Goal: Transaction & Acquisition: Purchase product/service

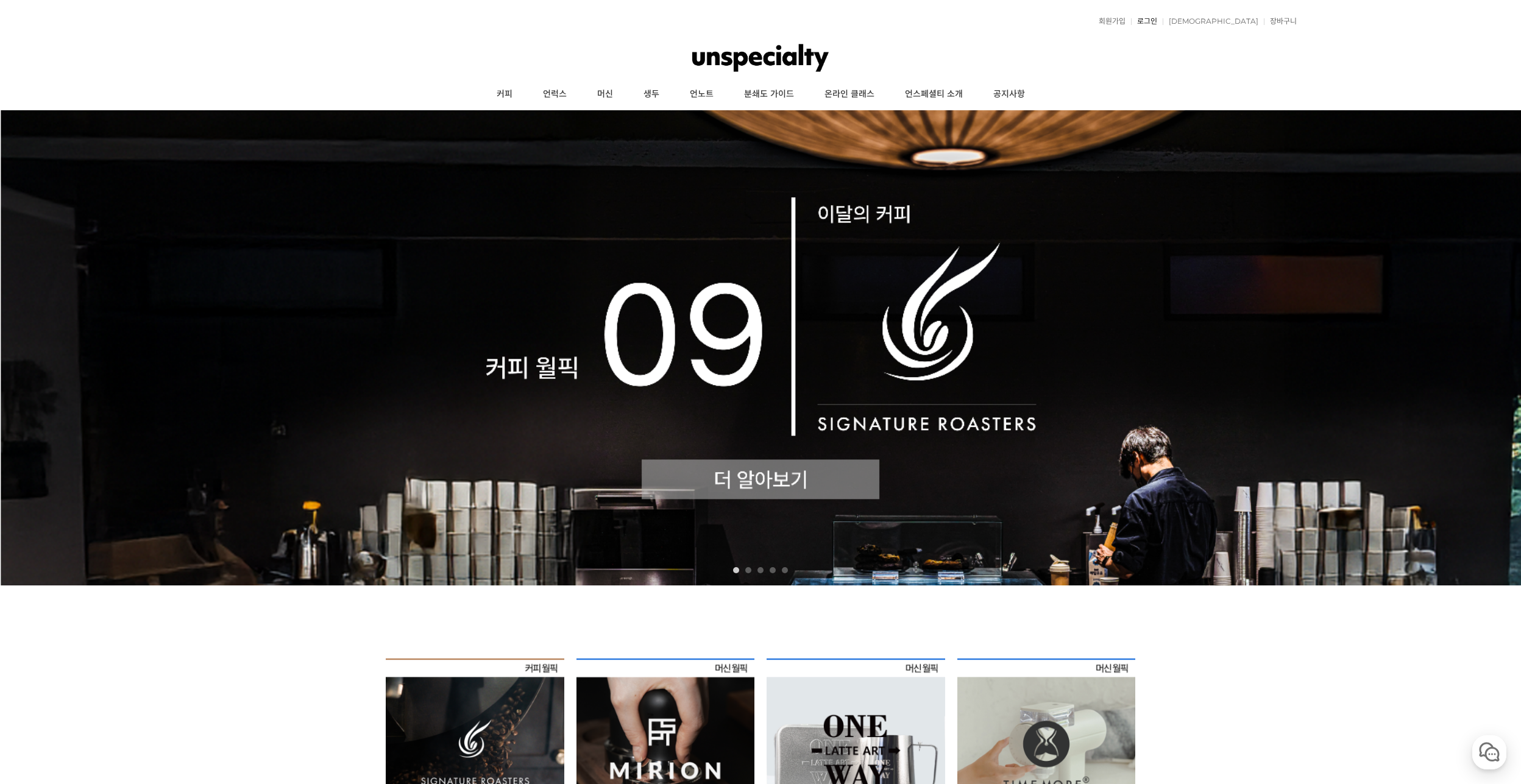
click at [1157, 18] on link "로그인" at bounding box center [1144, 21] width 26 height 7
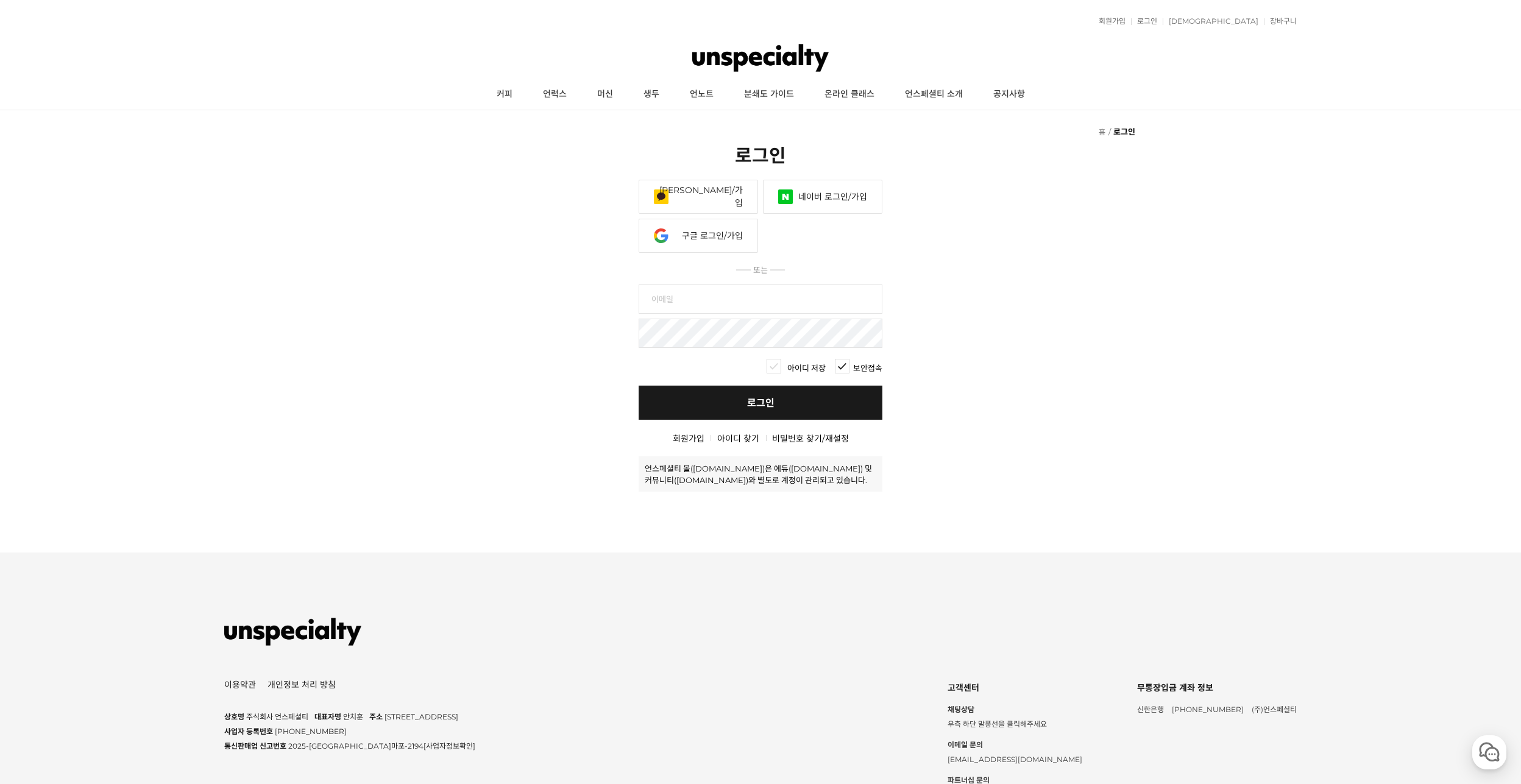
click at [848, 192] on link "네이버 로그인/가입" at bounding box center [823, 197] width 119 height 34
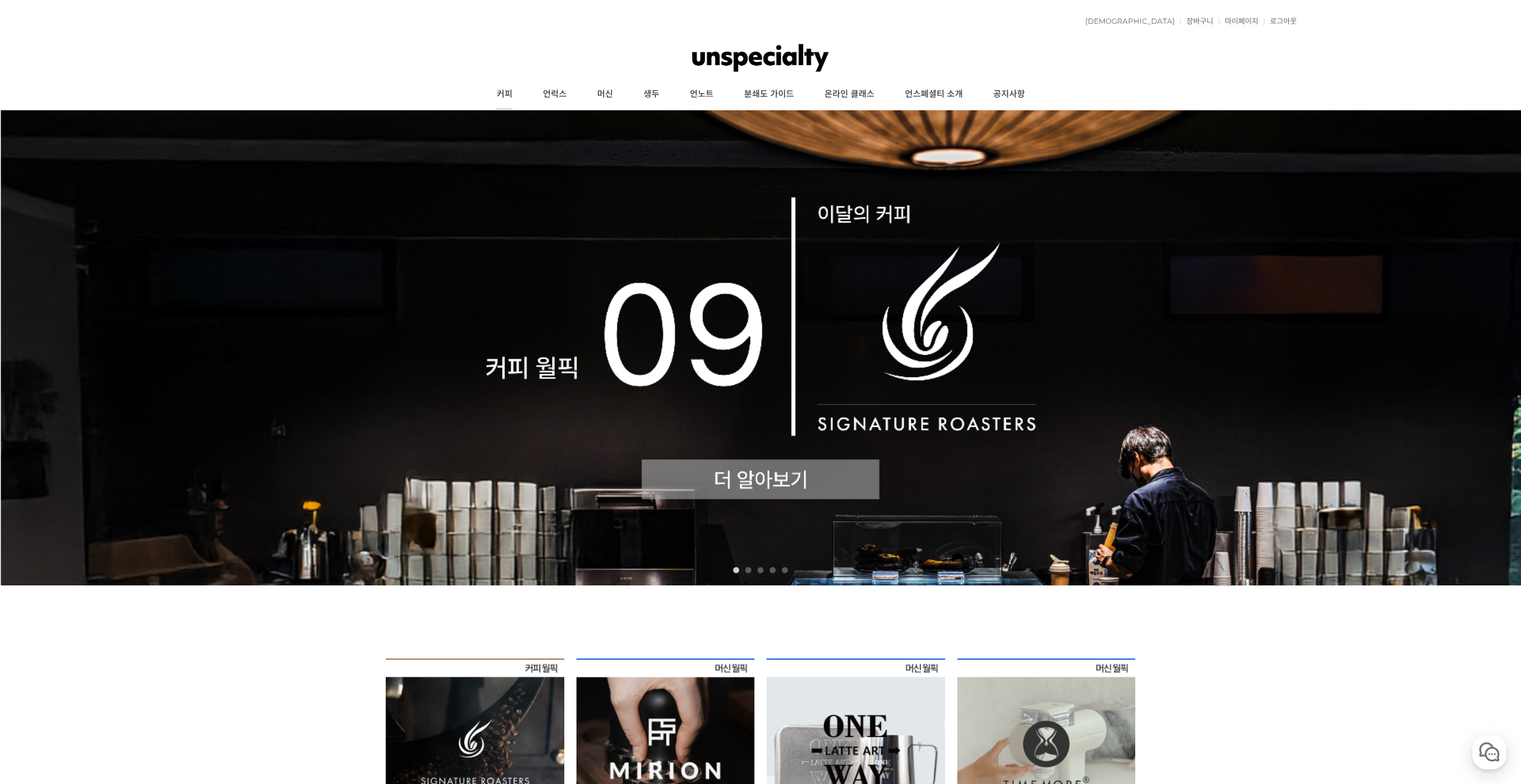
click at [506, 96] on link "커피" at bounding box center [504, 94] width 47 height 30
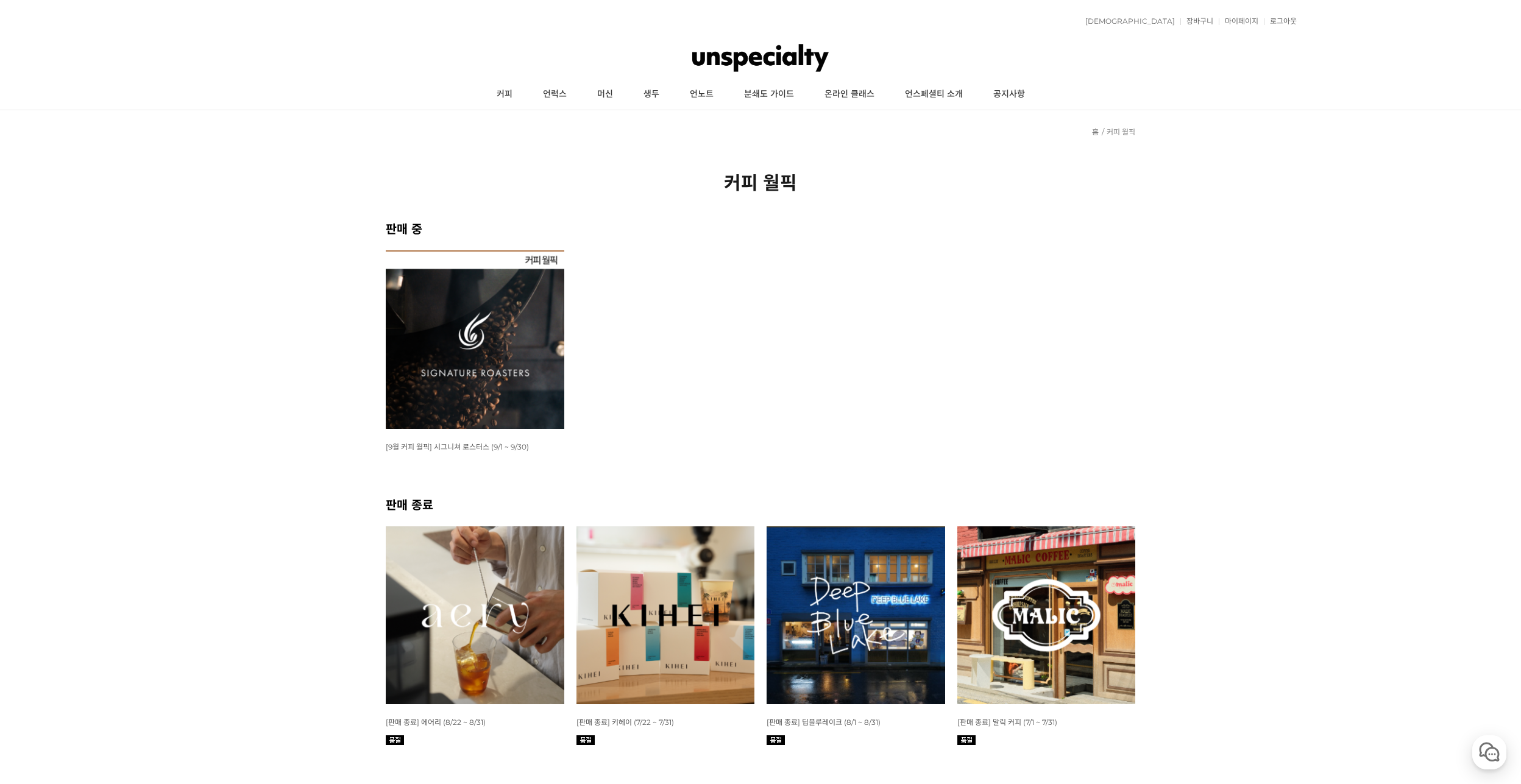
click at [497, 392] on img at bounding box center [475, 340] width 179 height 179
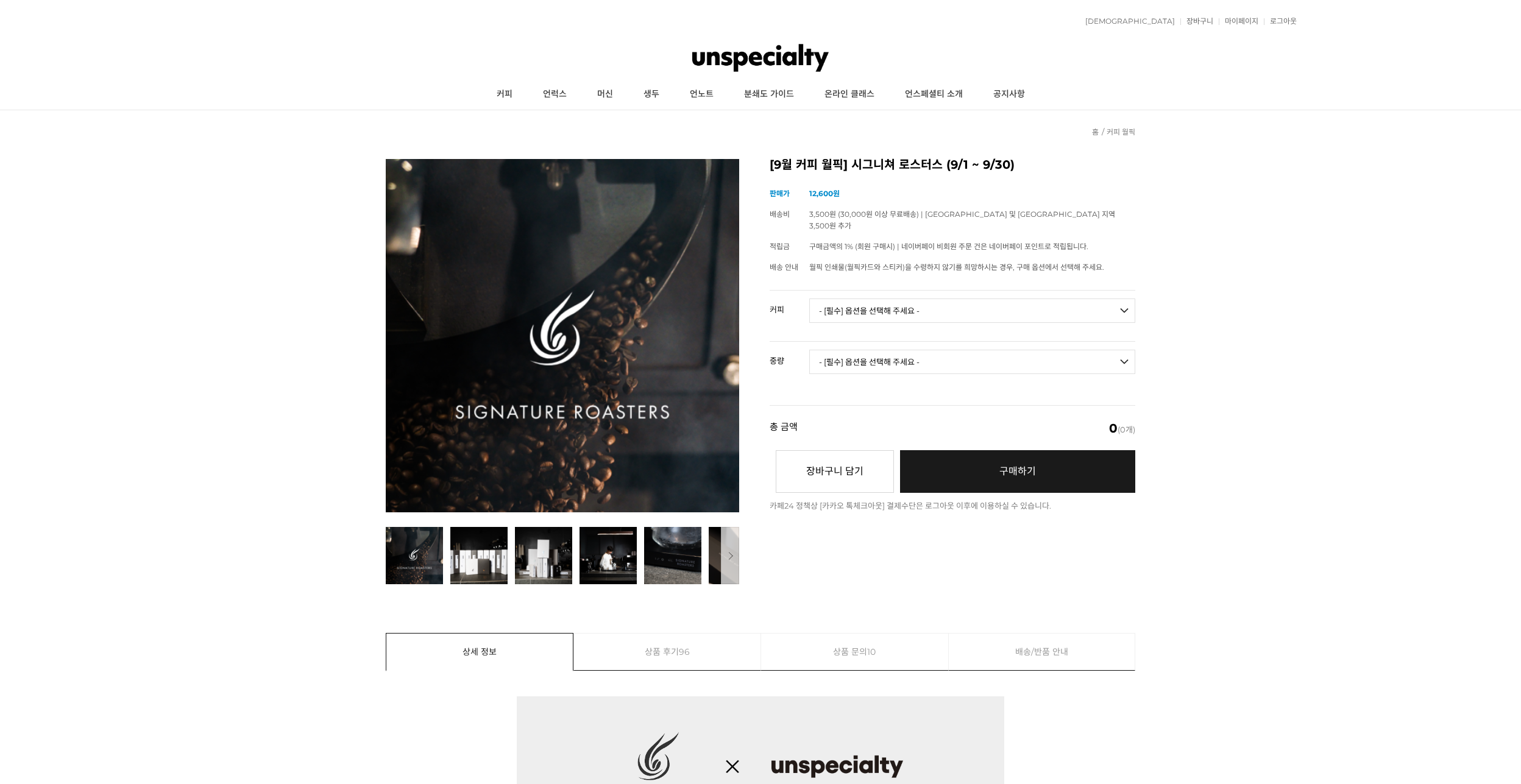
click at [946, 299] on select "- [필수] 옵션을 선택해 주세요 - ------------------- 언스페셜티 분쇄도 가이드 종이(주문 1건당 최대 1개 제공) 월픽 인…" at bounding box center [972, 311] width 326 height 24
select select "텍스쳐 블렌드"
click at [810, 299] on select "- [필수] 옵션을 선택해 주세요 - ------------------- 언스페셜티 분쇄도 가이드 종이(주문 1건당 최대 1개 제공) 월픽 인…" at bounding box center [972, 311] width 326 height 24
click at [917, 353] on select "- [필수] 옵션을 선택해 주세요 - ------------------- 200g 500g 1kg" at bounding box center [972, 362] width 326 height 24
select select "200g"
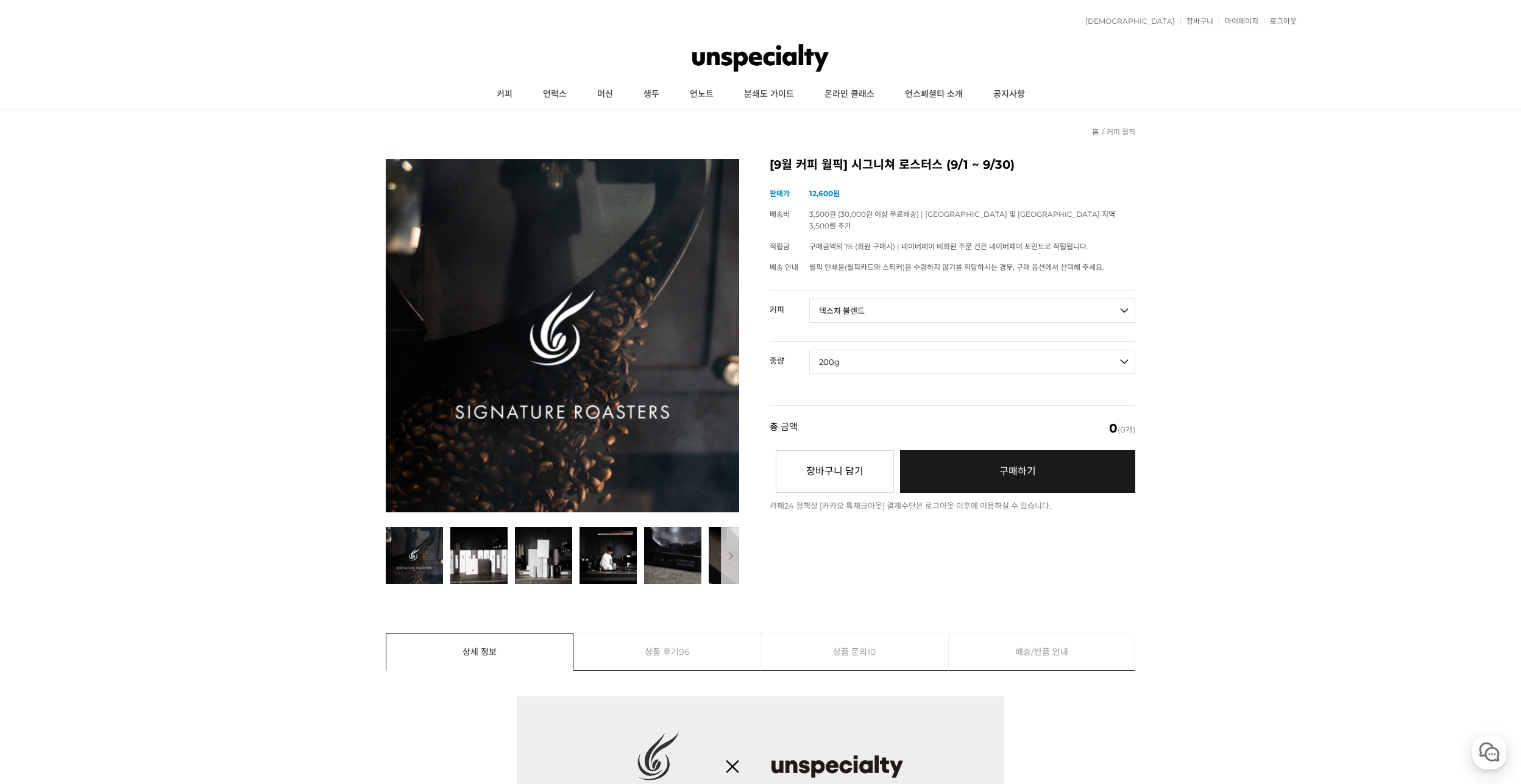
click at [810, 350] on select "- [필수] 옵션을 선택해 주세요 - ------------------- 200g 500g 1kg" at bounding box center [972, 362] width 326 height 24
select select "*"
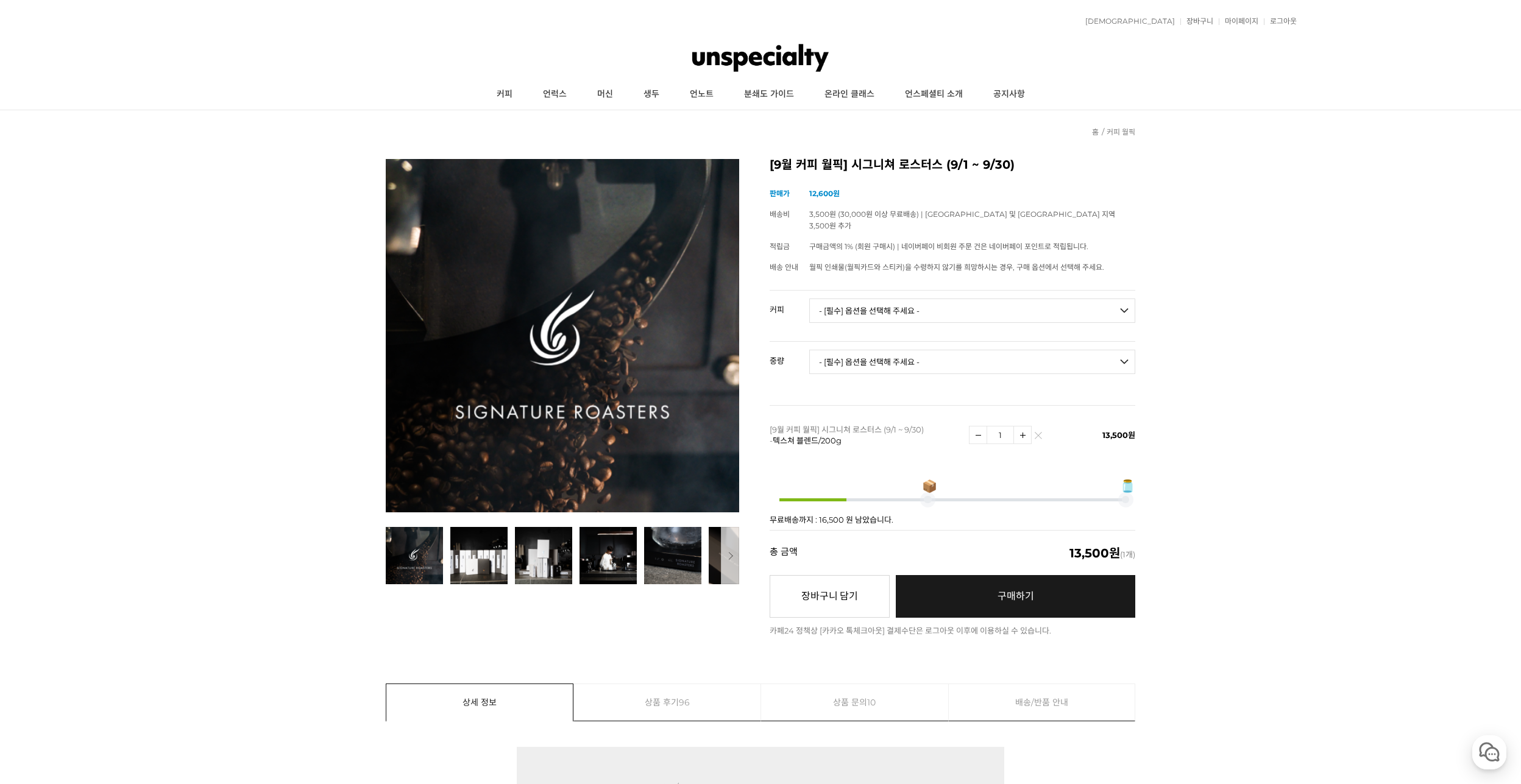
click at [897, 301] on select "- [필수] 옵션을 선택해 주세요 - ------------------- 언스페셜티 분쇄도 가이드 종이(주문 1건당 최대 1개 제공) 월픽 인…" at bounding box center [972, 311] width 326 height 24
select select "시너지 블렌드"
click at [810, 299] on select "- [필수] 옵션을 선택해 주세요 - ------------------- 언스페셜티 분쇄도 가이드 종이(주문 1건당 최대 1개 제공) 월픽 인…" at bounding box center [972, 311] width 326 height 24
click at [894, 351] on select "- [필수] 옵션을 선택해 주세요 - ------------------- 200g 500g 1kg" at bounding box center [972, 362] width 326 height 24
select select "200g"
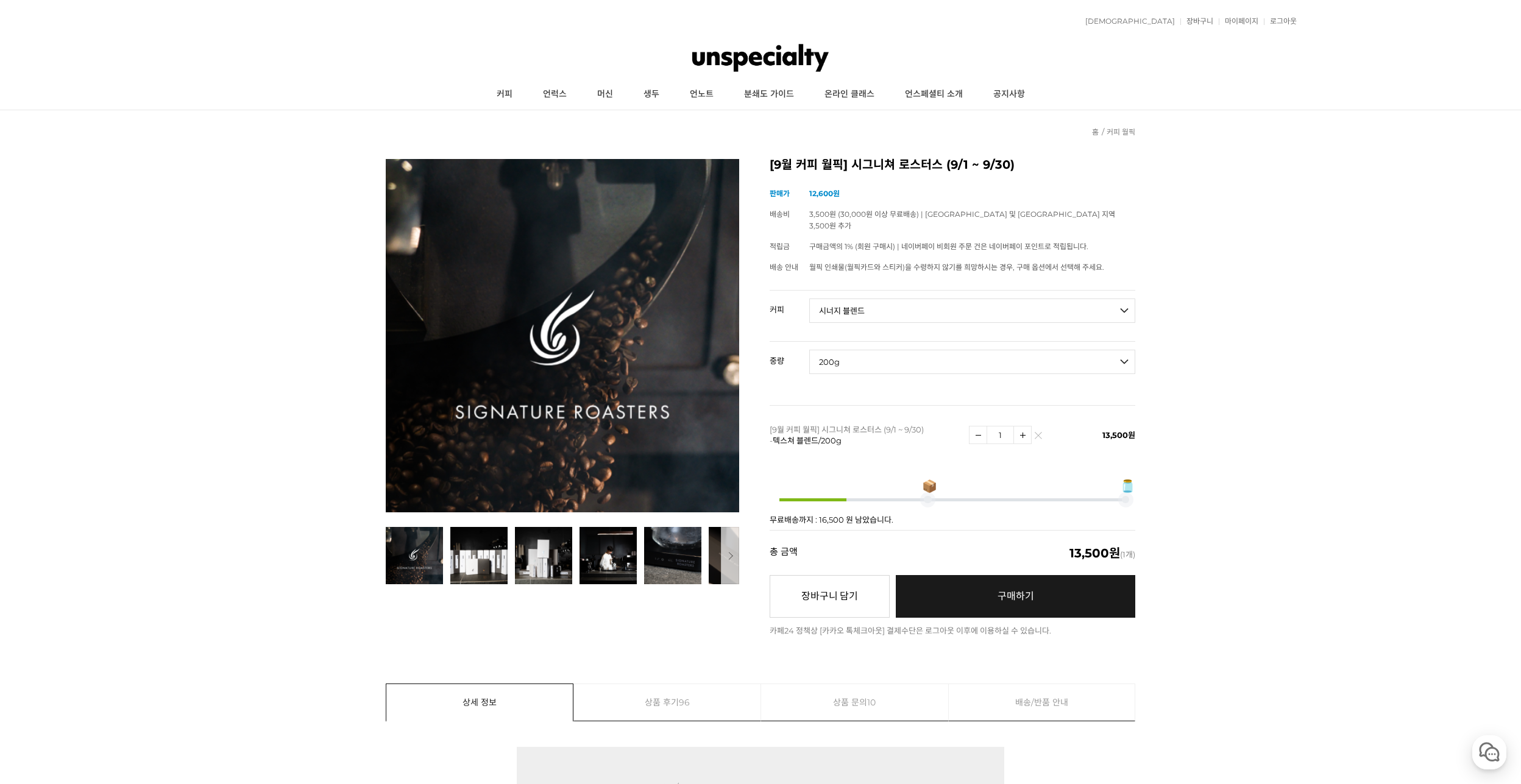
click at [810, 350] on select "- [필수] 옵션을 선택해 주세요 - ------------------- 200g 500g 1kg" at bounding box center [972, 362] width 326 height 24
select select "*"
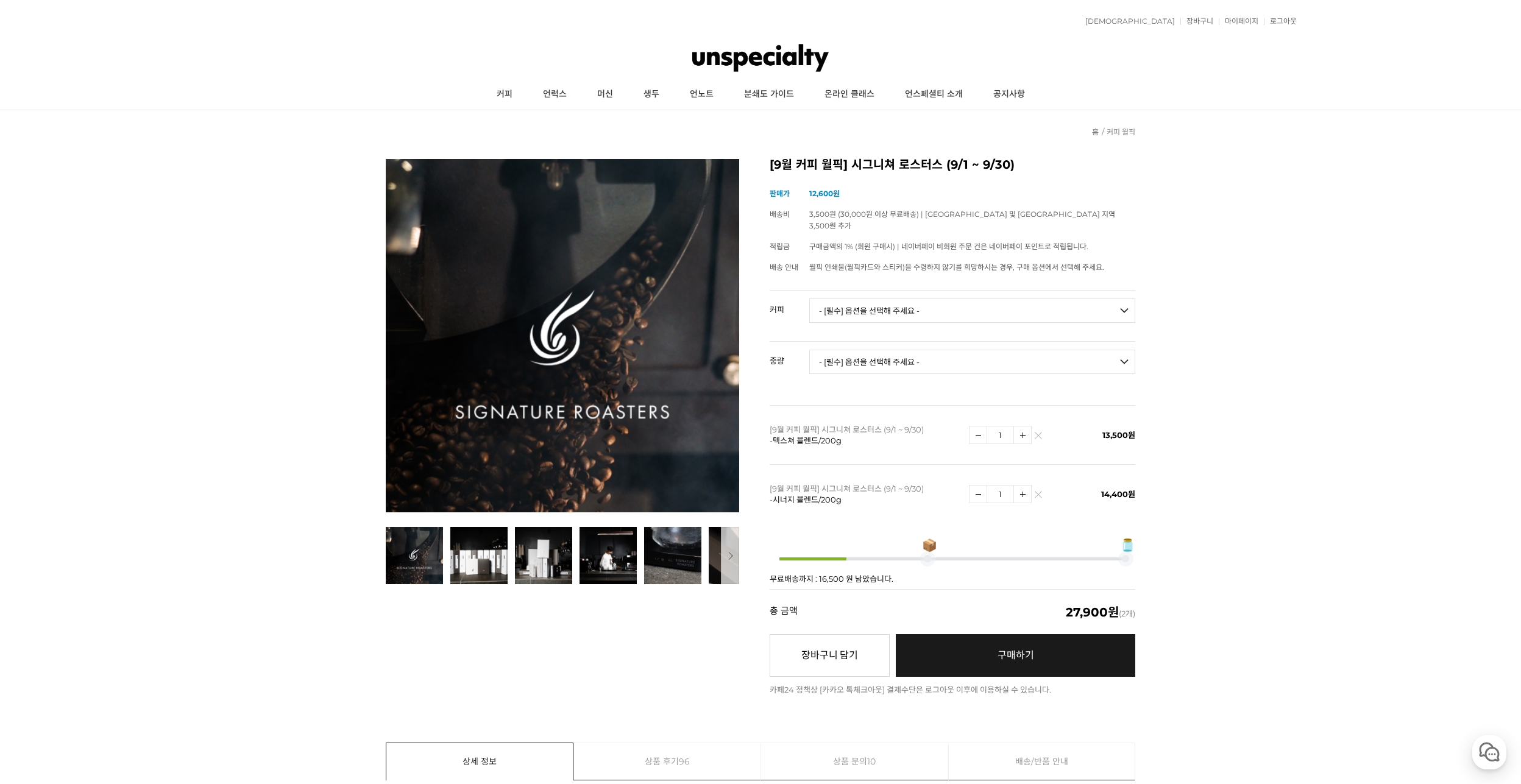
click at [912, 301] on select "- [필수] 옵션을 선택해 주세요 - ------------------- 언스페셜티 분쇄도 가이드 종이(주문 1건당 최대 1개 제공) 월픽 인…" at bounding box center [972, 311] width 326 height 24
select select "#2 에티오피아 예가체프 '문규셀렉션 2' 내추럴"
click at [810, 299] on select "- [필수] 옵션을 선택해 주세요 - ------------------- 언스페셜티 분쇄도 가이드 종이(주문 1건당 최대 1개 제공) 월픽 인…" at bounding box center [972, 311] width 326 height 24
click at [963, 356] on select "- [필수] 옵션을 선택해 주세요 - ------------------- 200g" at bounding box center [972, 362] width 326 height 24
select select "200g"
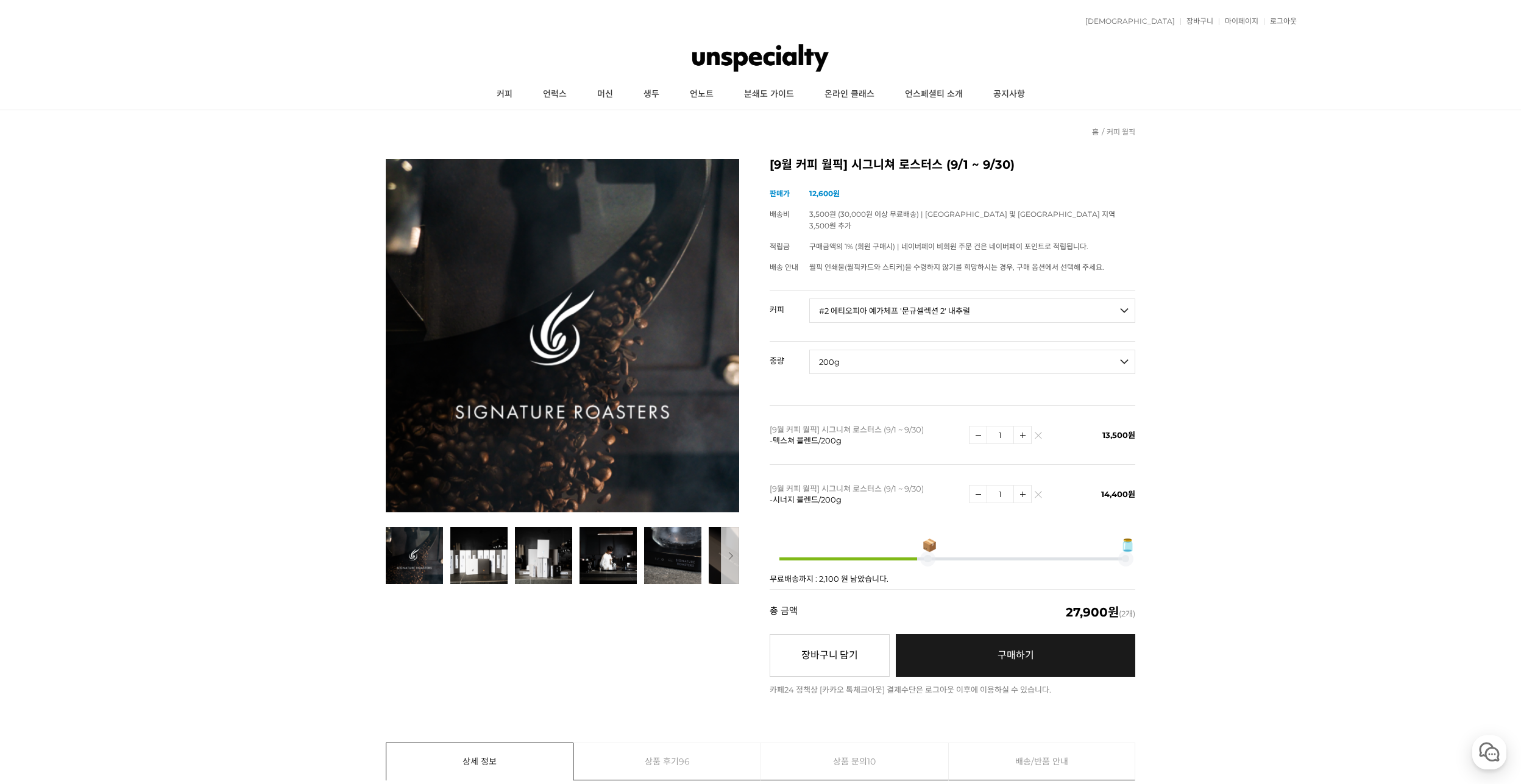
click at [810, 350] on select "- [필수] 옵션을 선택해 주세요 - ------------------- 200g" at bounding box center [972, 362] width 326 height 24
select select "*"
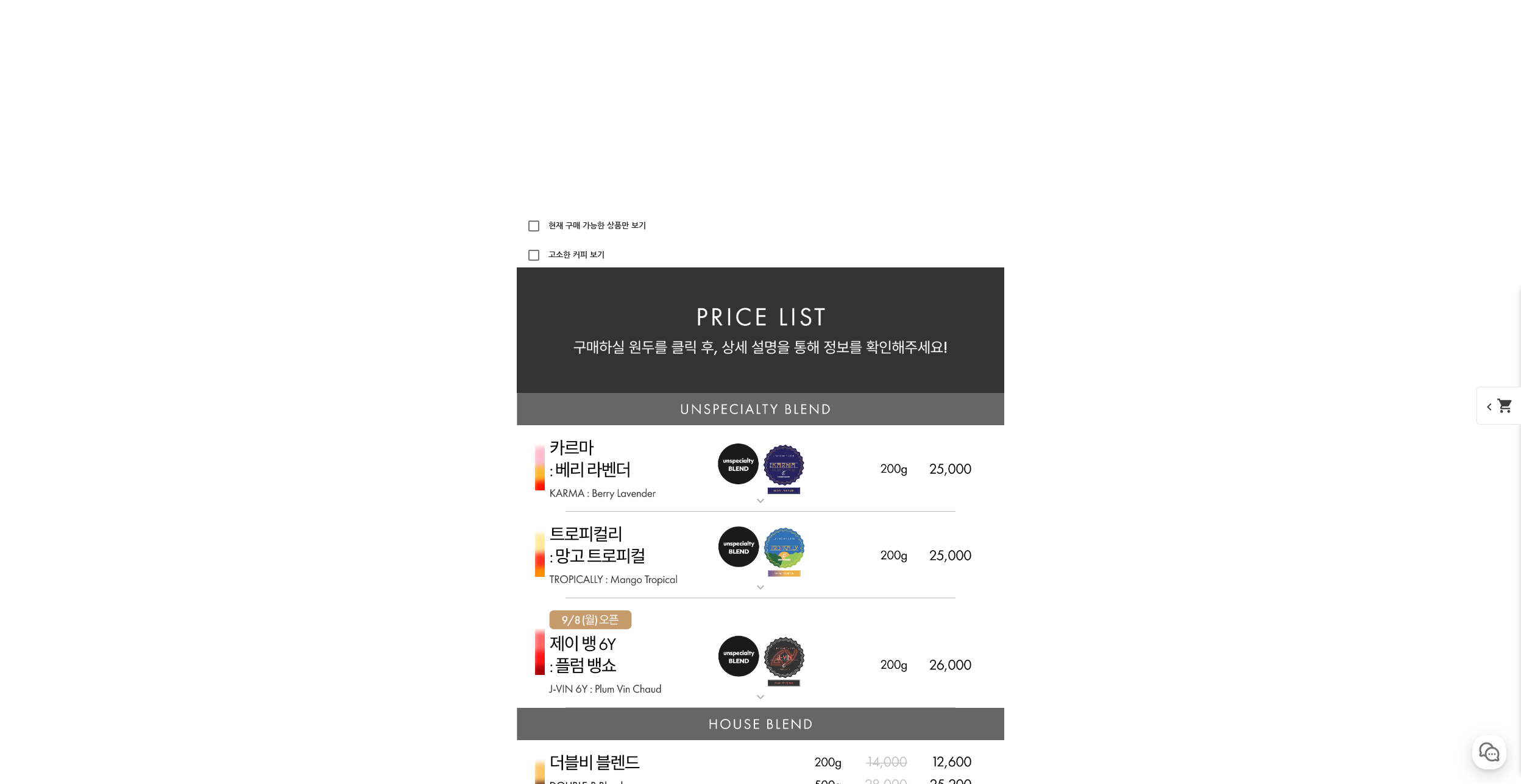
scroll to position [2673, 0]
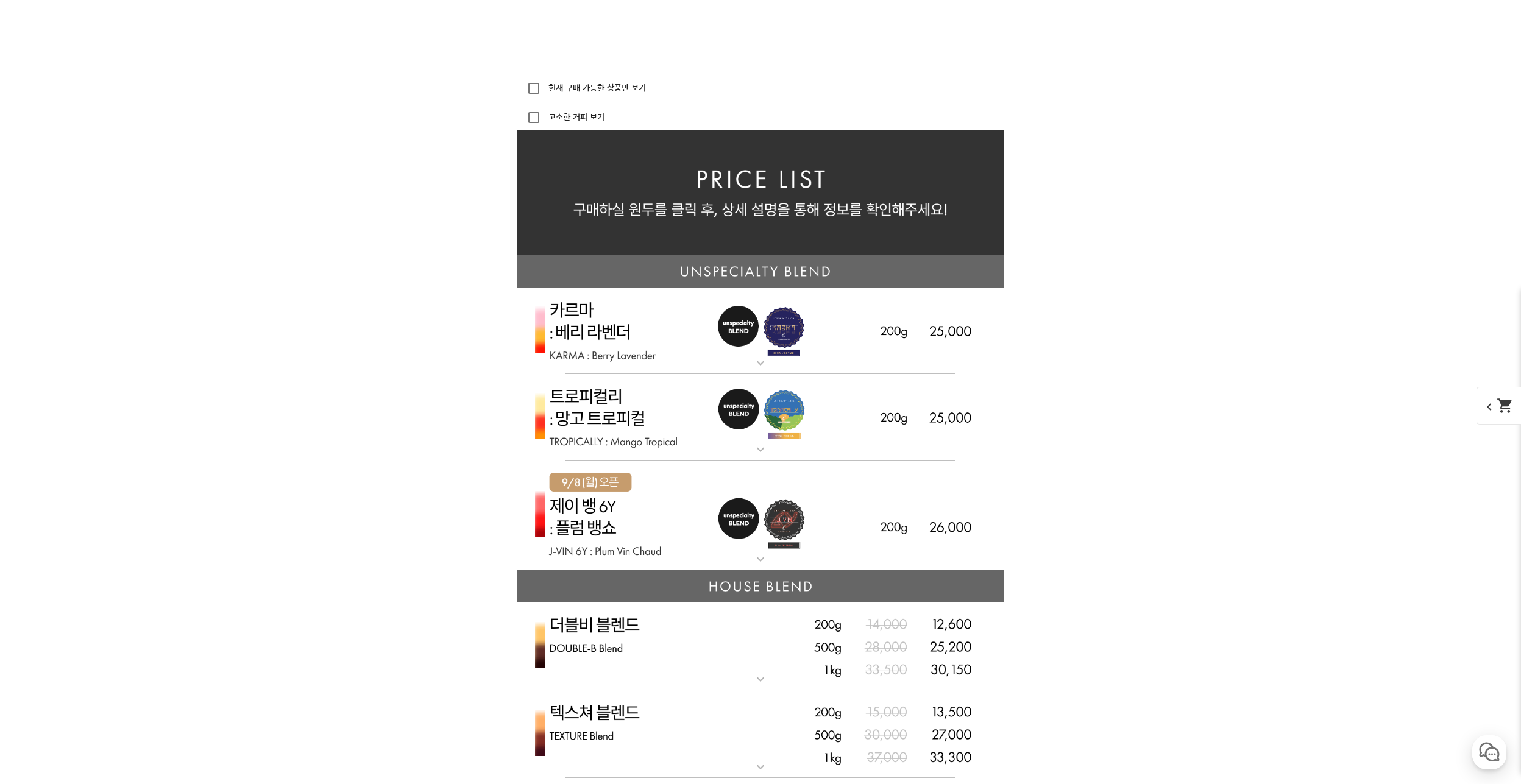
click at [766, 452] on mat-icon "expand_more" at bounding box center [760, 450] width 25 height 15
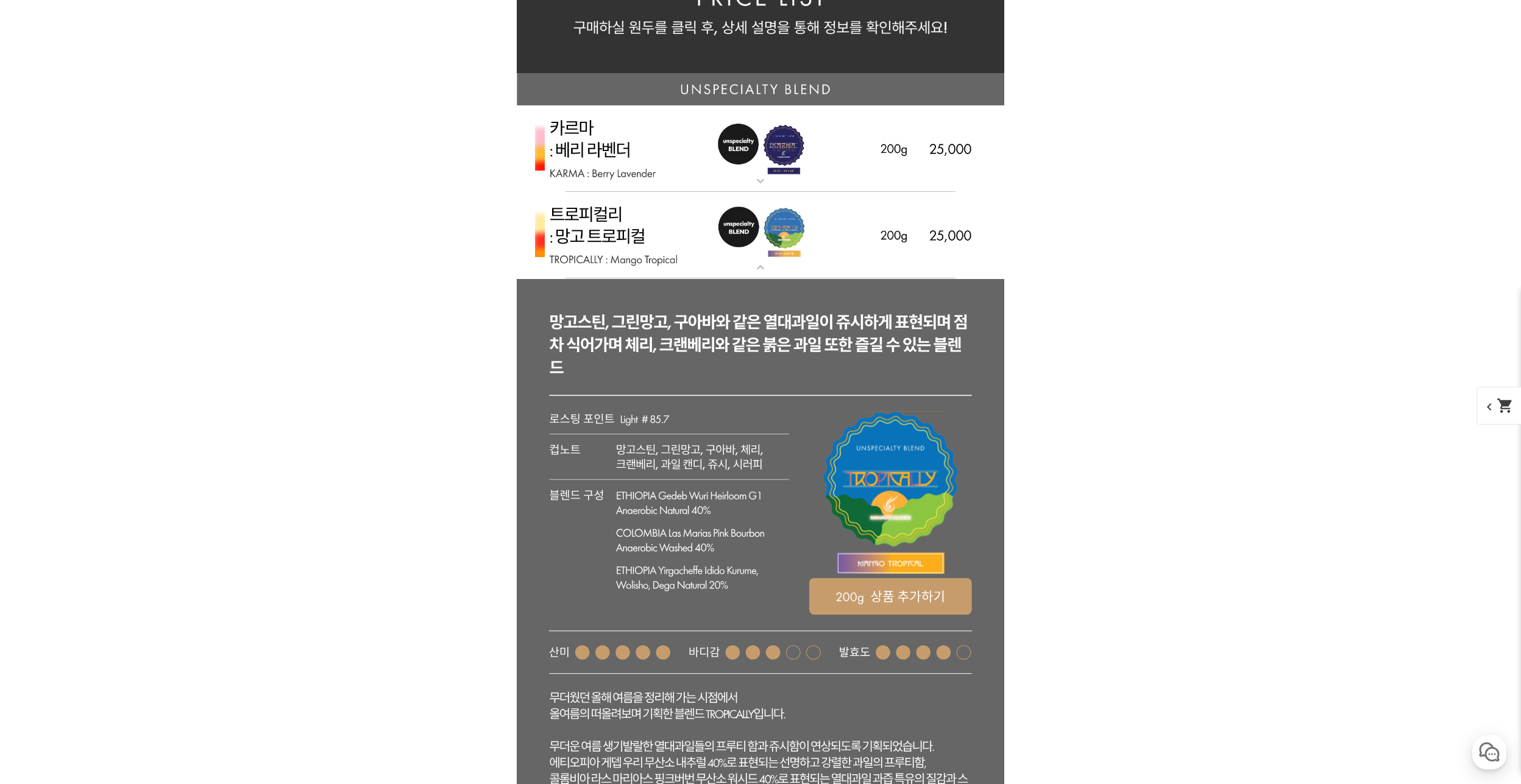
scroll to position [2856, 0]
click at [756, 267] on mat-icon "expand_more" at bounding box center [760, 267] width 25 height 15
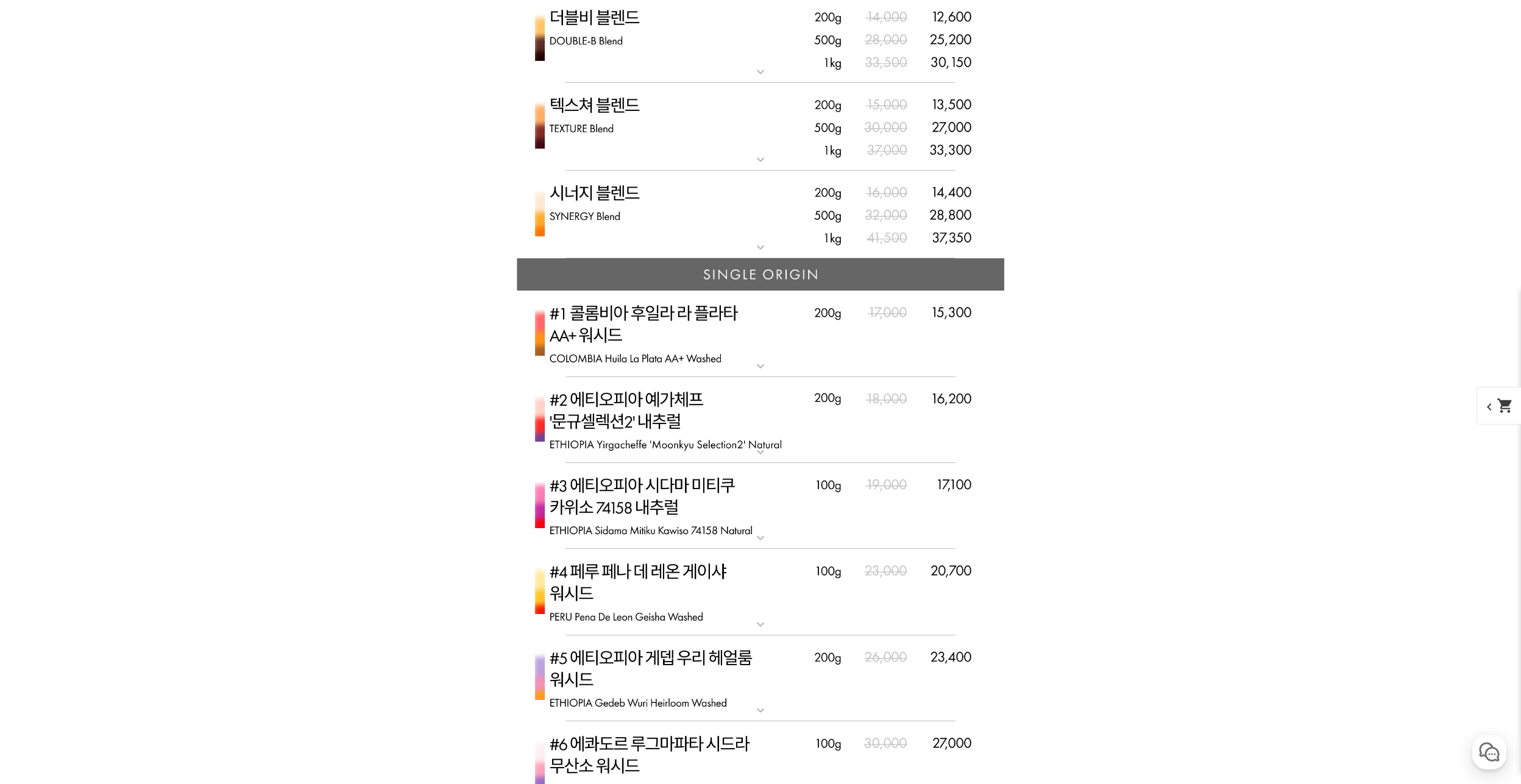
scroll to position [3282, 0]
click at [763, 436] on img at bounding box center [760, 418] width 488 height 87
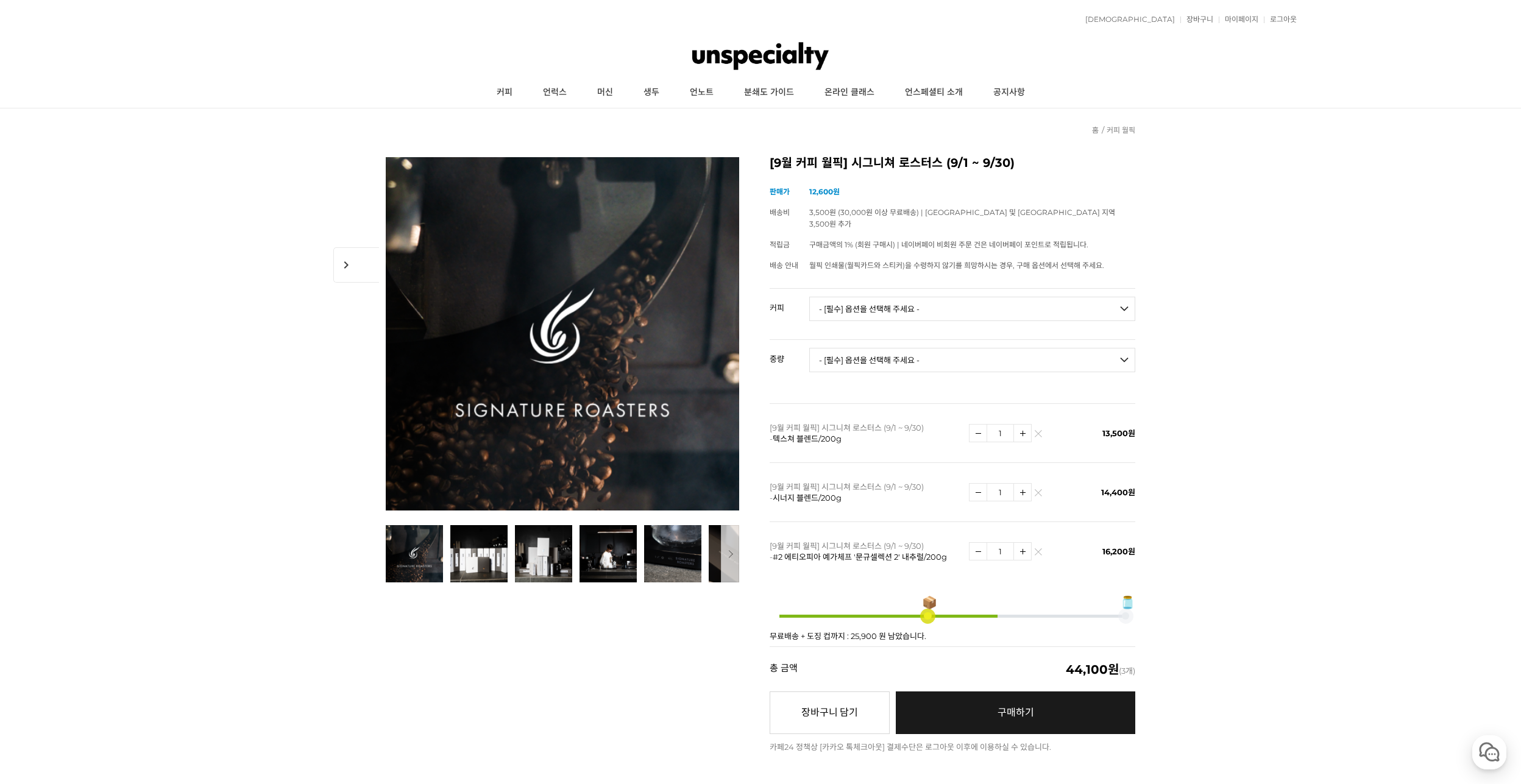
scroll to position [0, 0]
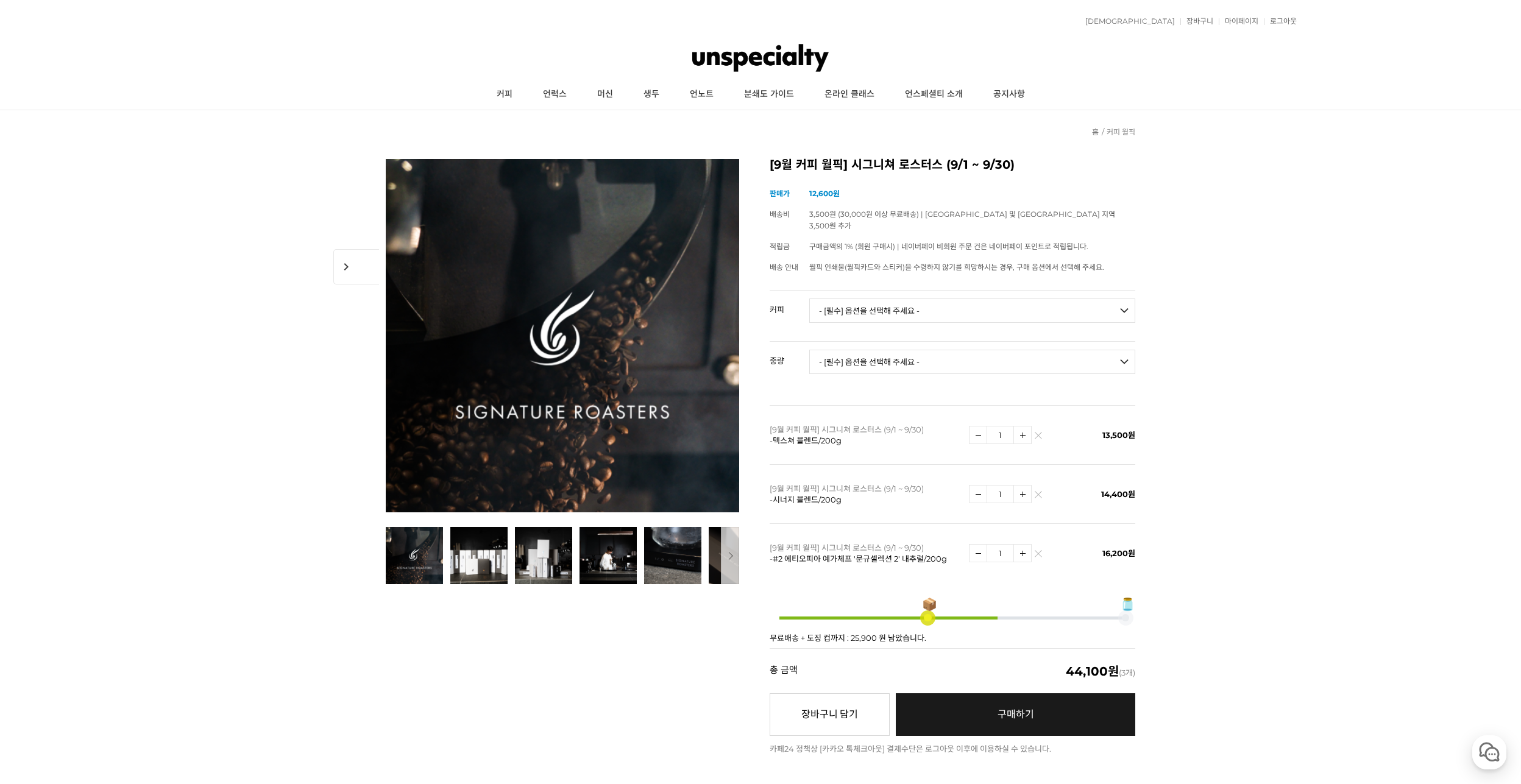
click at [954, 300] on select "- [필수] 옵션을 선택해 주세요 - ------------------- 언스페셜티 분쇄도 가이드 종이(주문 1건당 최대 1개 제공) 월픽 인…" at bounding box center [972, 311] width 326 height 24
select select "언스페셜티 분쇄도 가이드 종이(주문 1건당 최대 1개 제공)"
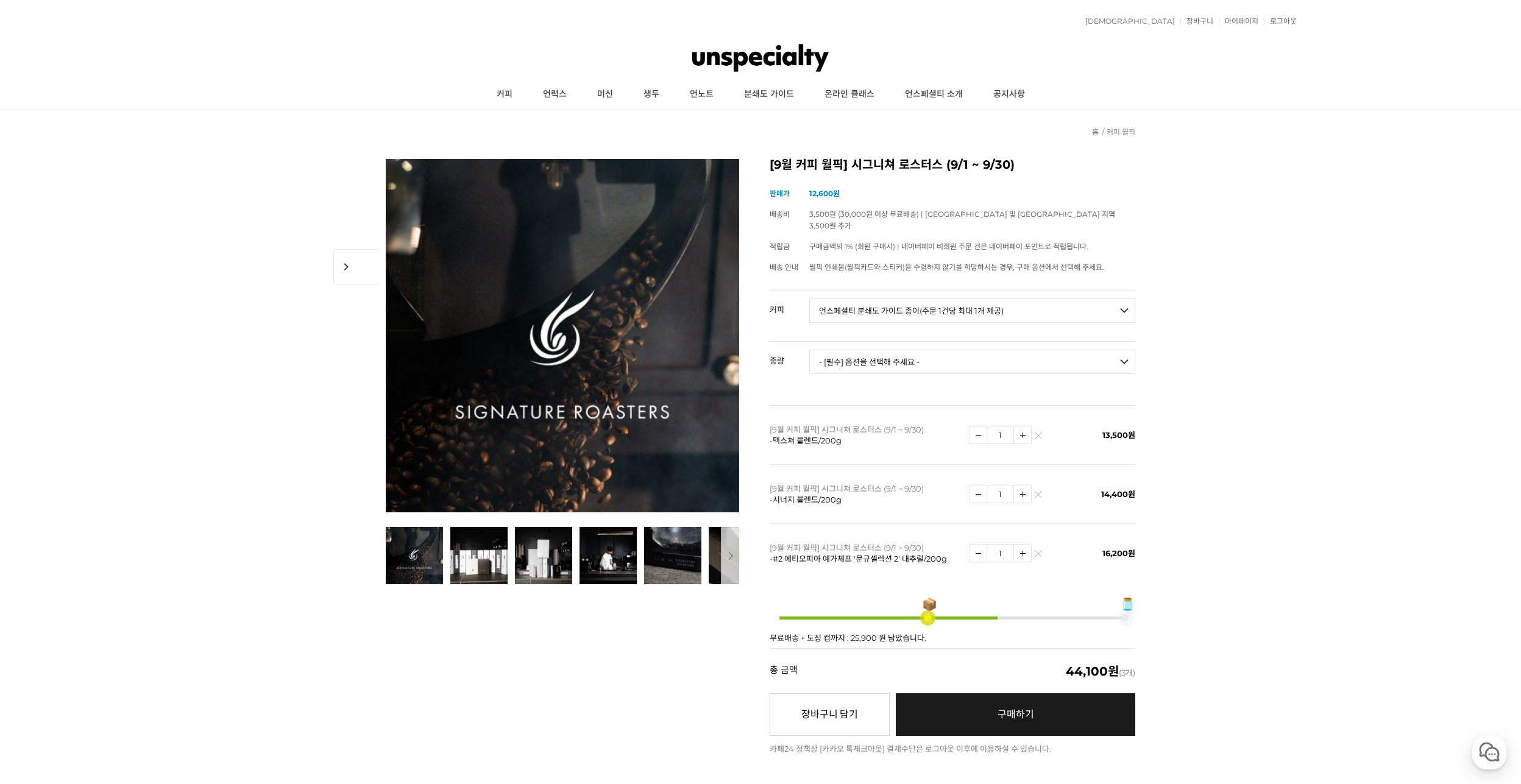
click at [810, 299] on select "- [필수] 옵션을 선택해 주세요 - ------------------- 언스페셜티 분쇄도 가이드 종이(주문 1건당 최대 1개 제공) 월픽 인…" at bounding box center [972, 311] width 326 height 24
click at [963, 354] on select "- [필수] 옵션을 선택해 주세요 - ------------------- 해당없음" at bounding box center [972, 362] width 326 height 24
select select "해당없음"
click at [810, 350] on select "- [필수] 옵션을 선택해 주세요 - ------------------- 해당없음" at bounding box center [972, 362] width 326 height 24
select select "*"
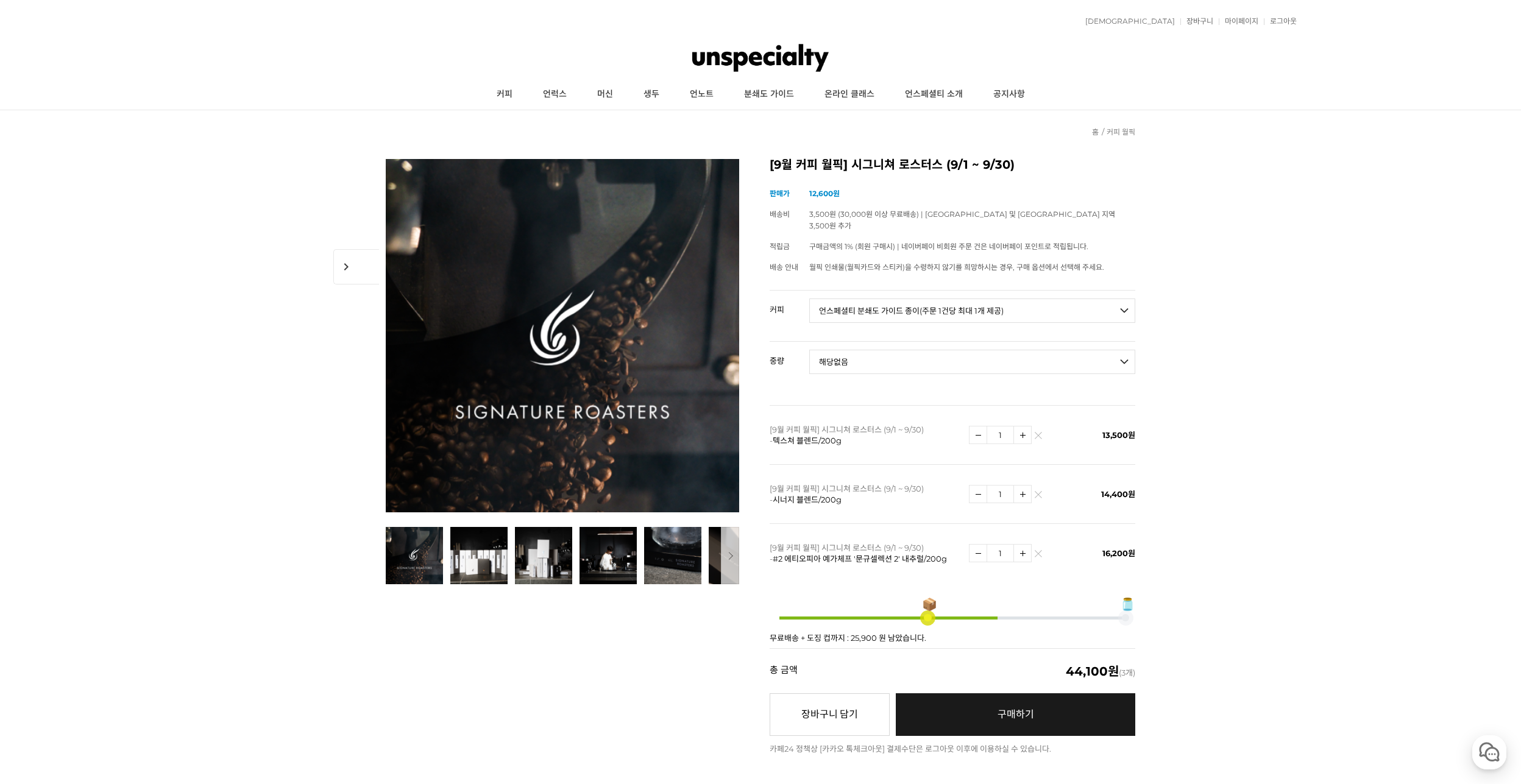
select select "*"
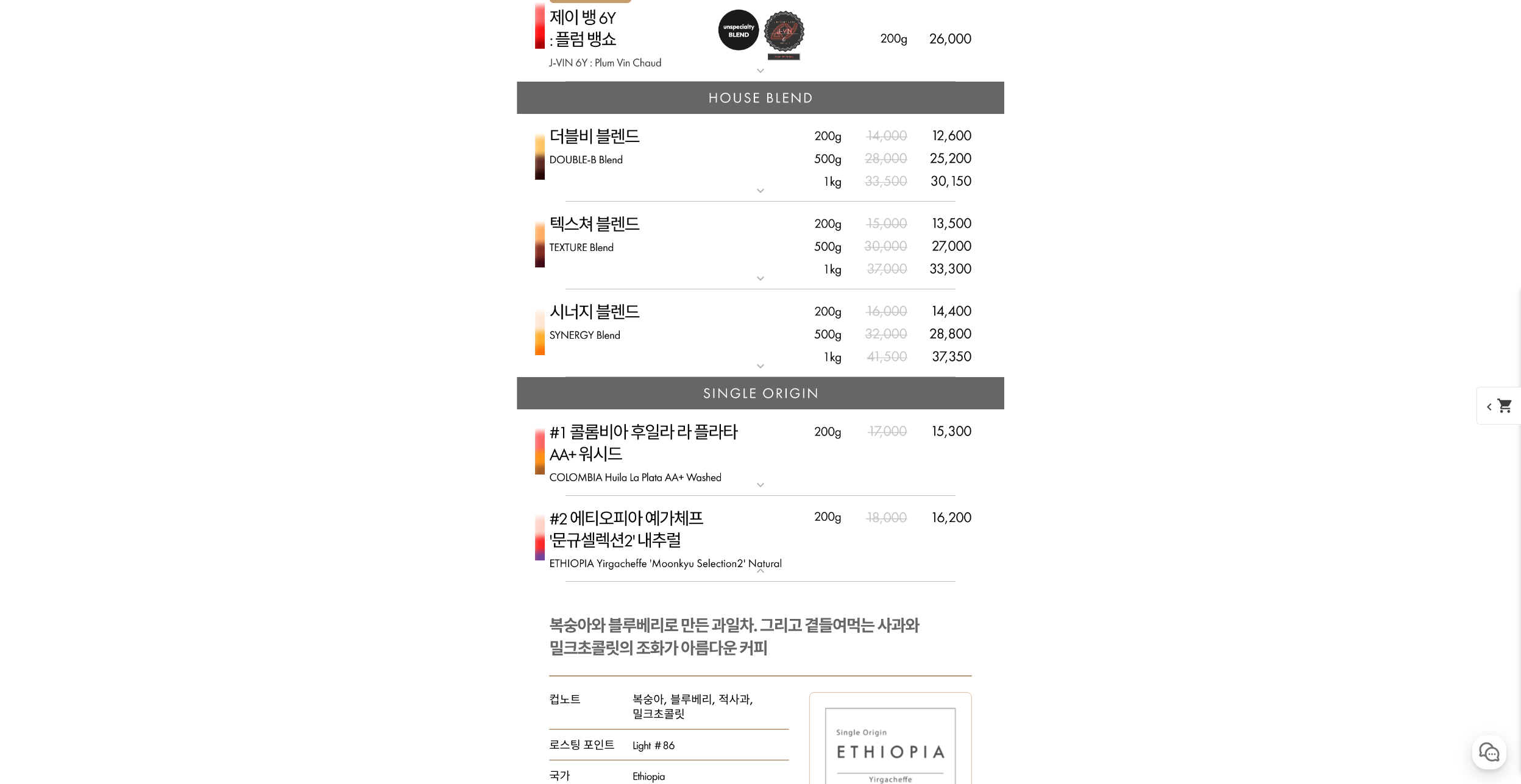
scroll to position [3123, 0]
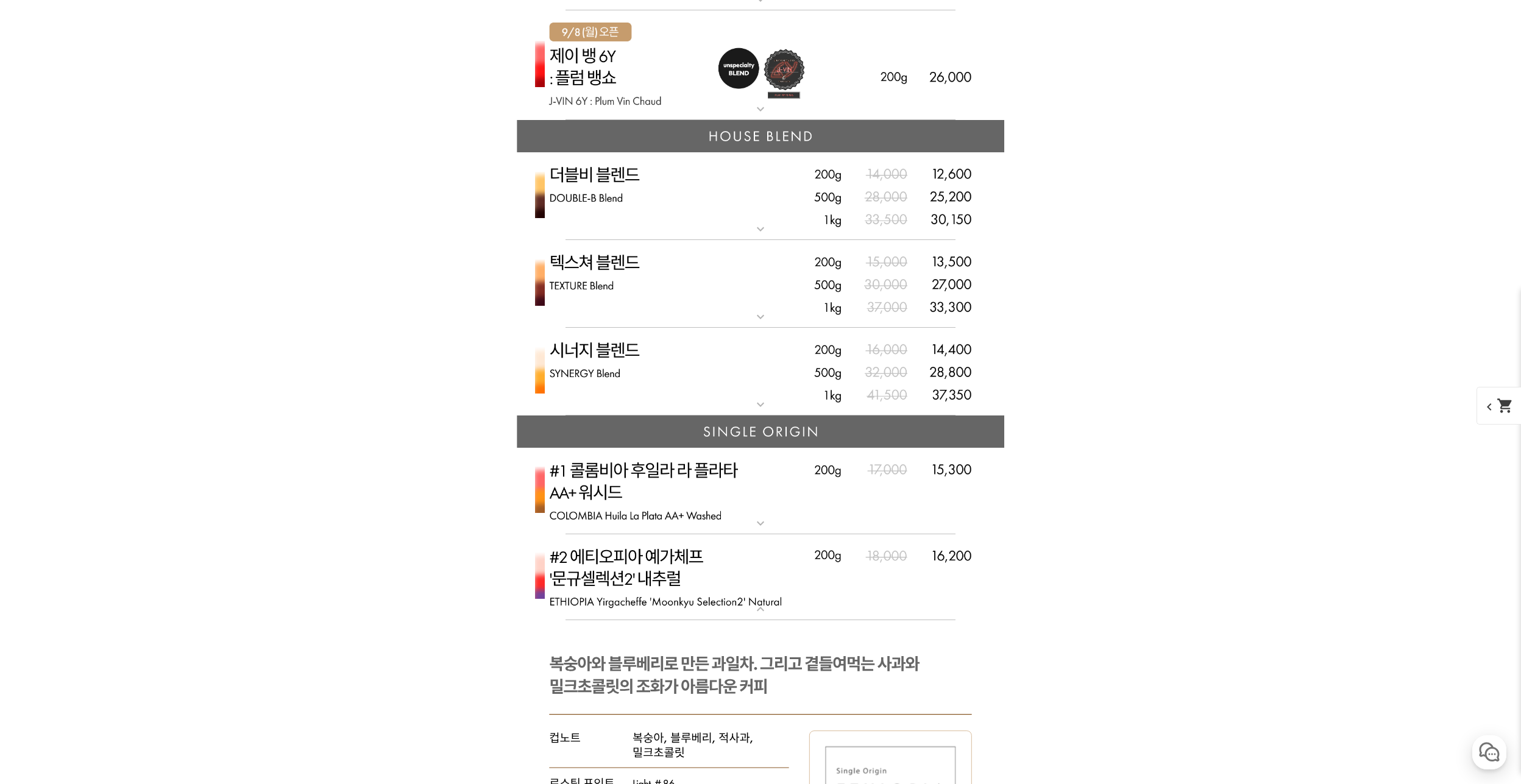
click at [742, 310] on img at bounding box center [760, 284] width 488 height 88
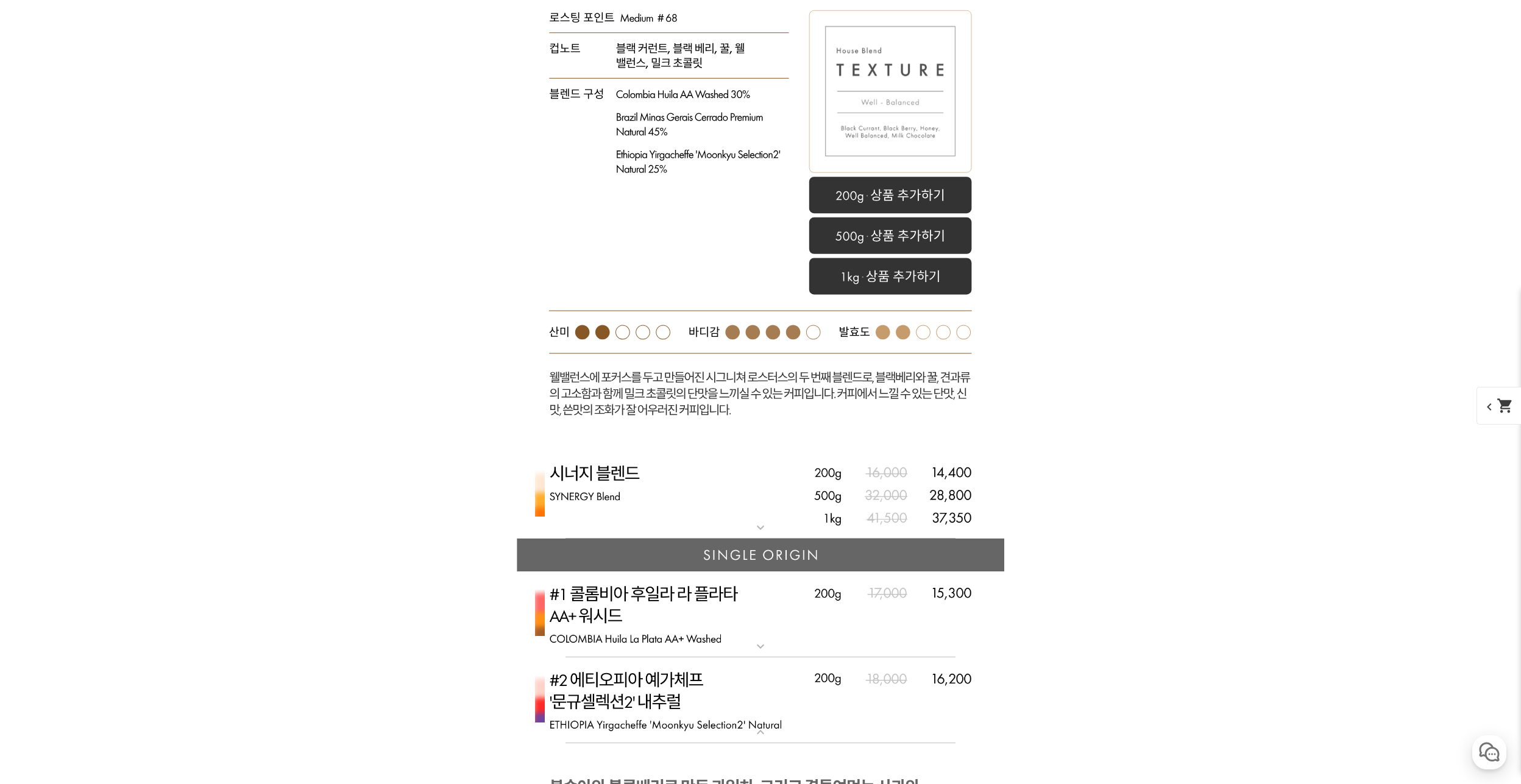
scroll to position [3550, 0]
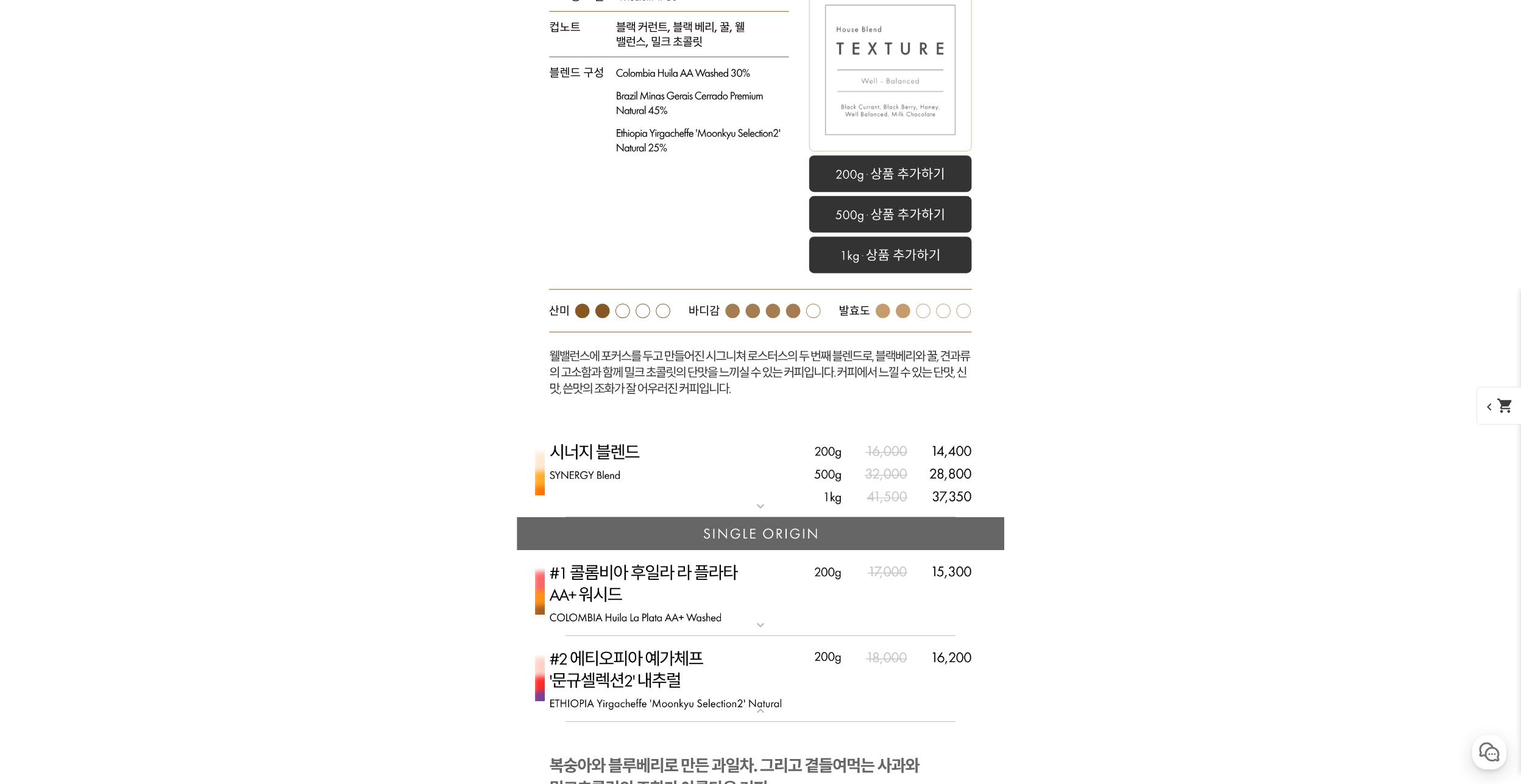
click at [736, 502] on img at bounding box center [760, 474] width 488 height 88
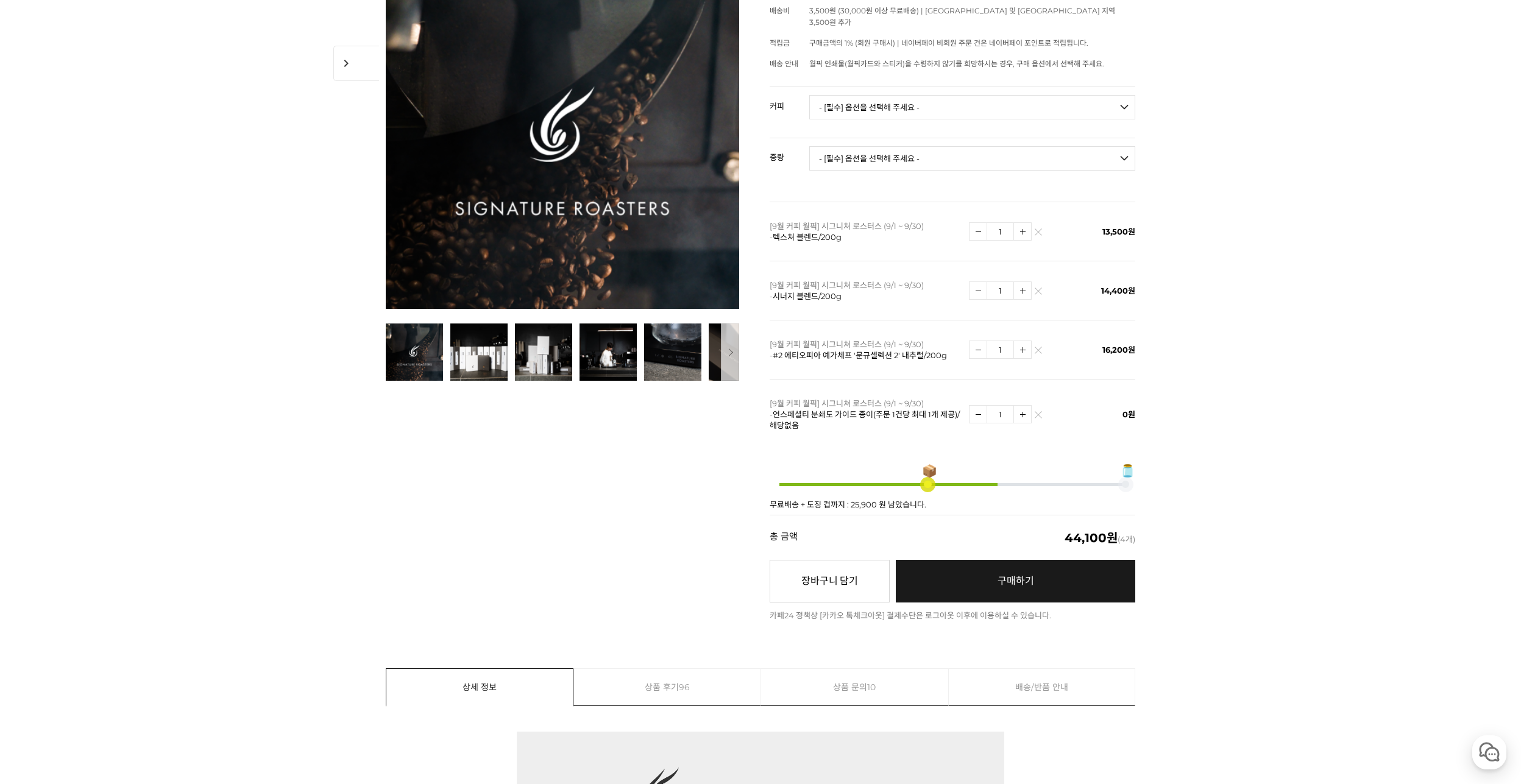
scroll to position [122, 0]
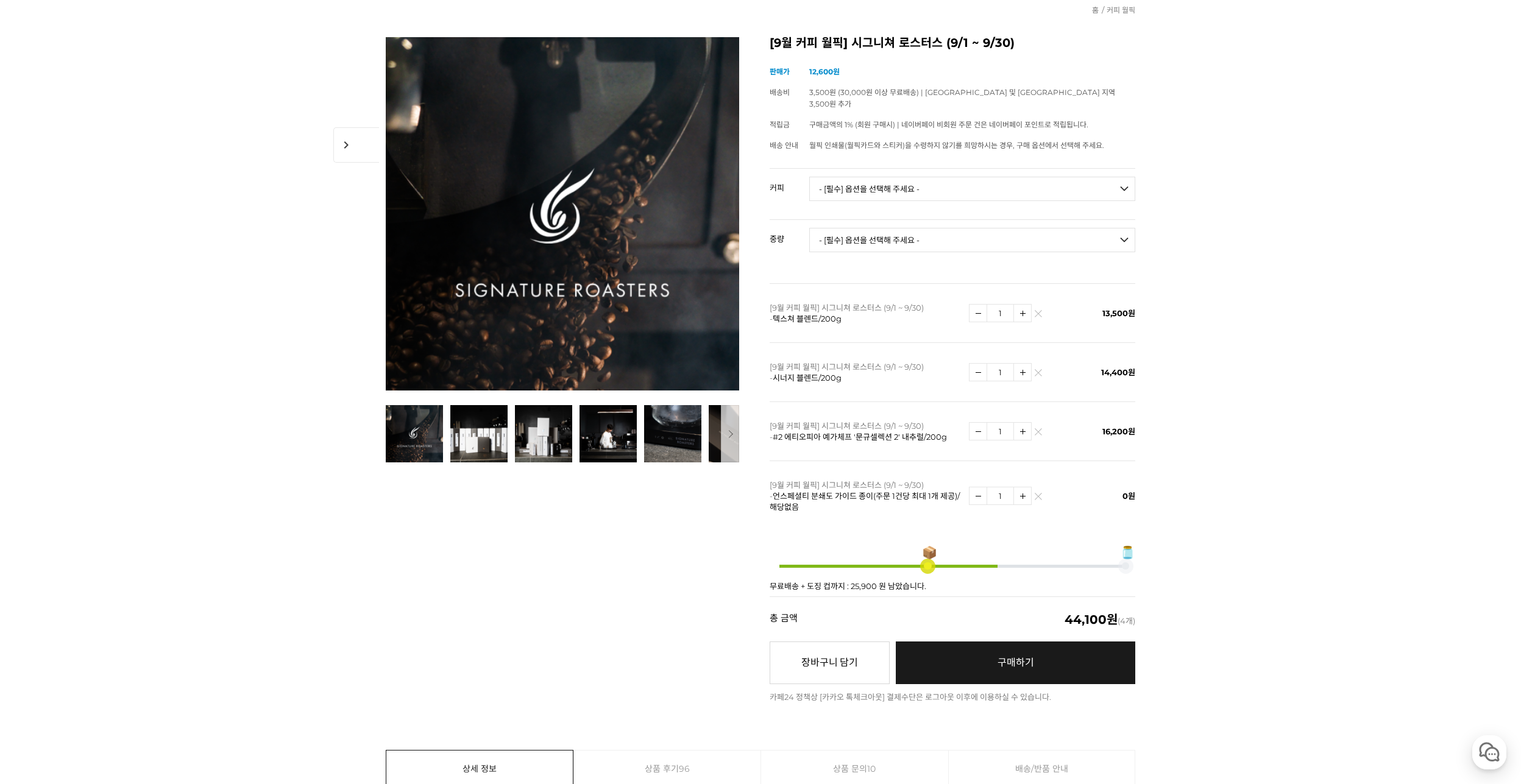
click at [1037, 653] on link "구매하기 예약주문 REGULAR DELIVERY" at bounding box center [1015, 662] width 239 height 42
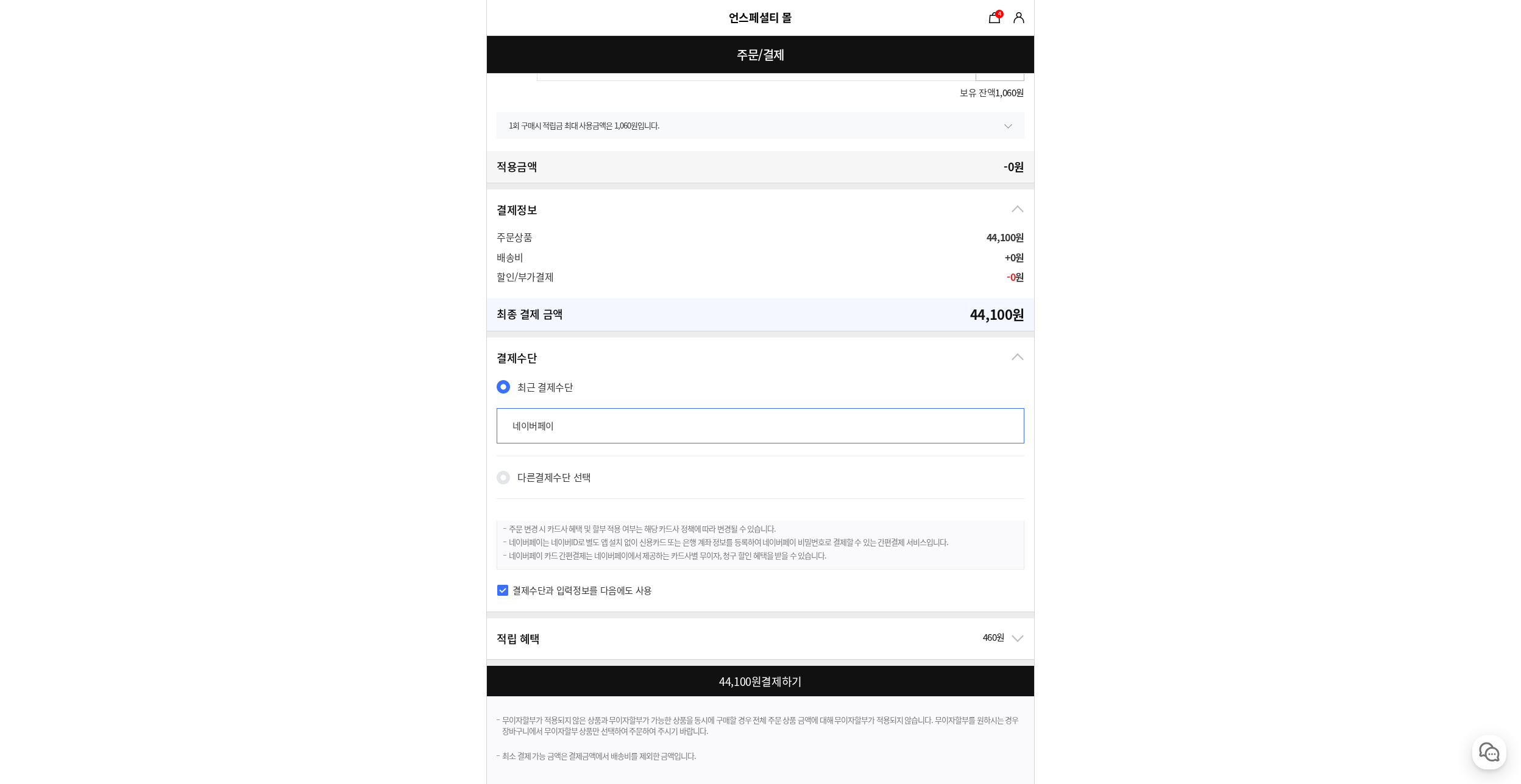
scroll to position [724, 0]
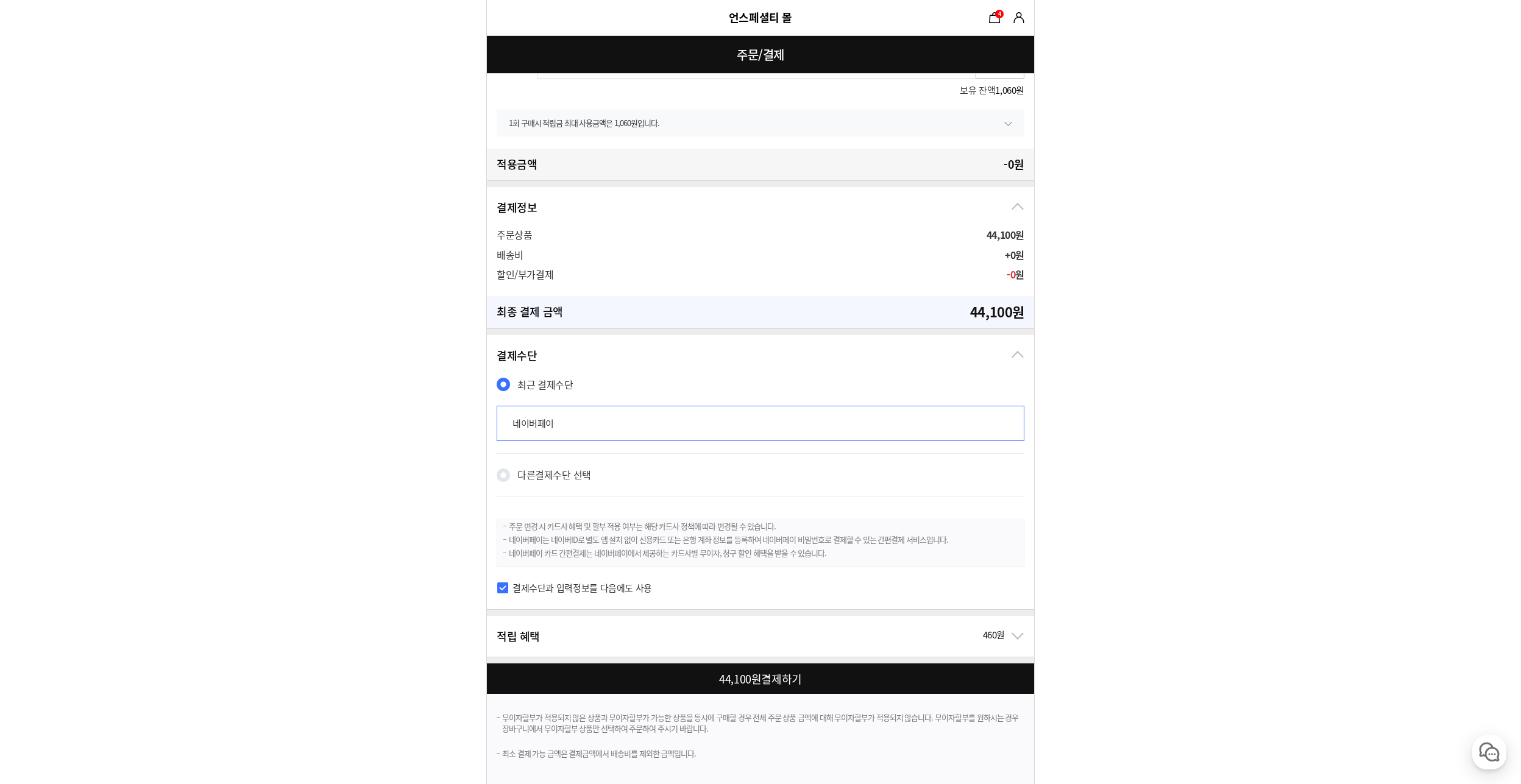
click at [774, 684] on div at bounding box center [763, 678] width 552 height 30
checkbox input "true"
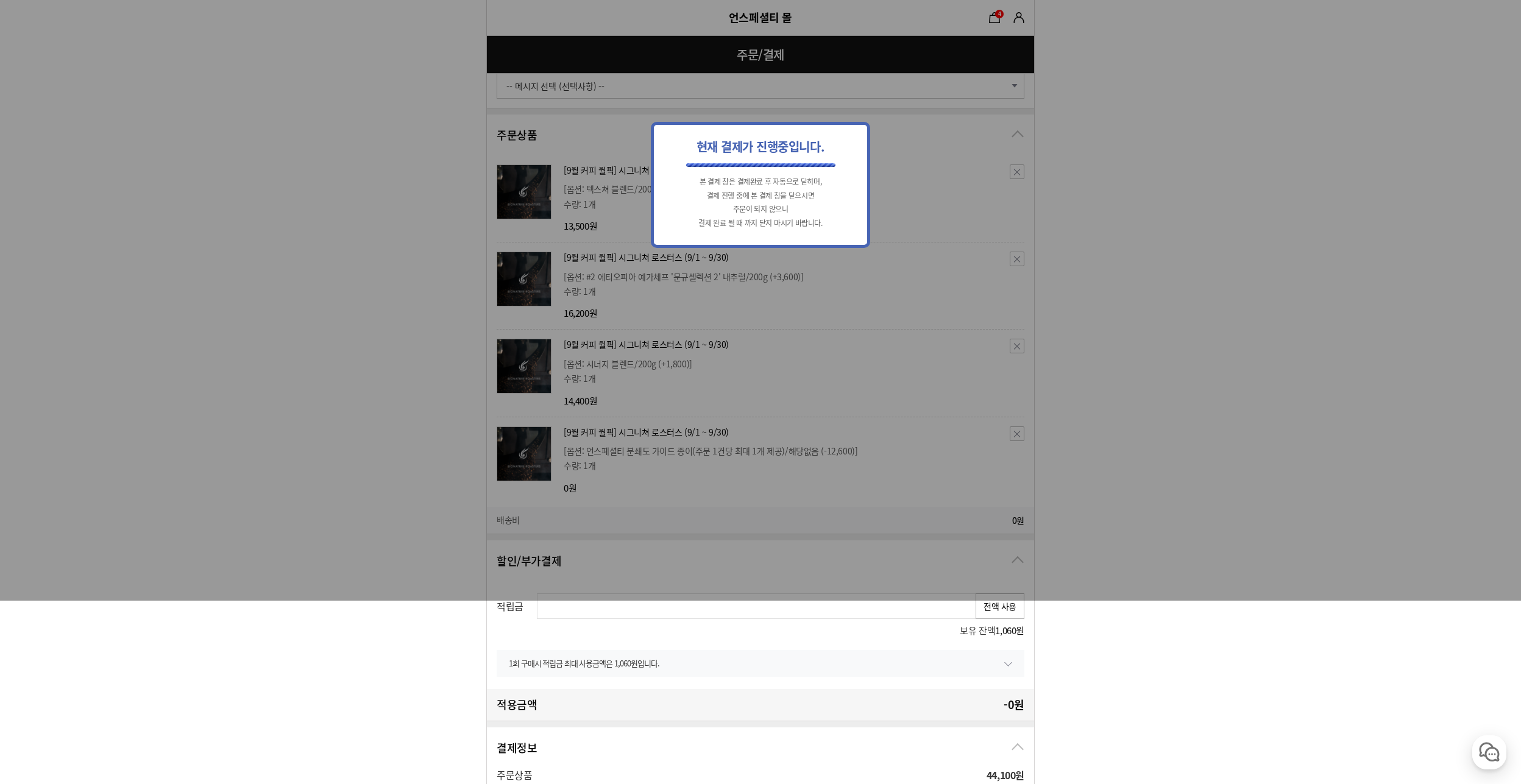
scroll to position [176, 0]
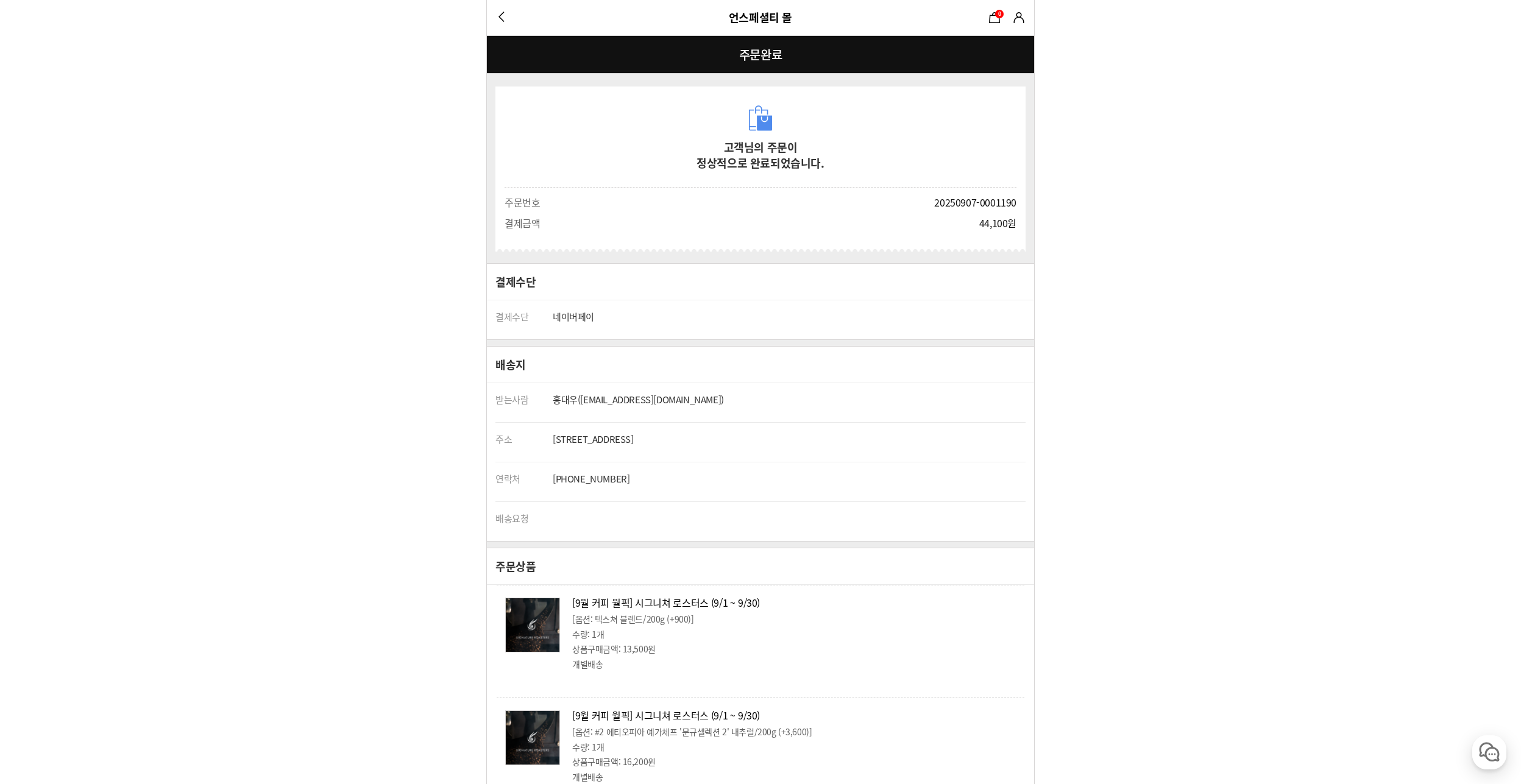
click at [1018, 16] on link "마이쇼핑" at bounding box center [1019, 17] width 18 height 18
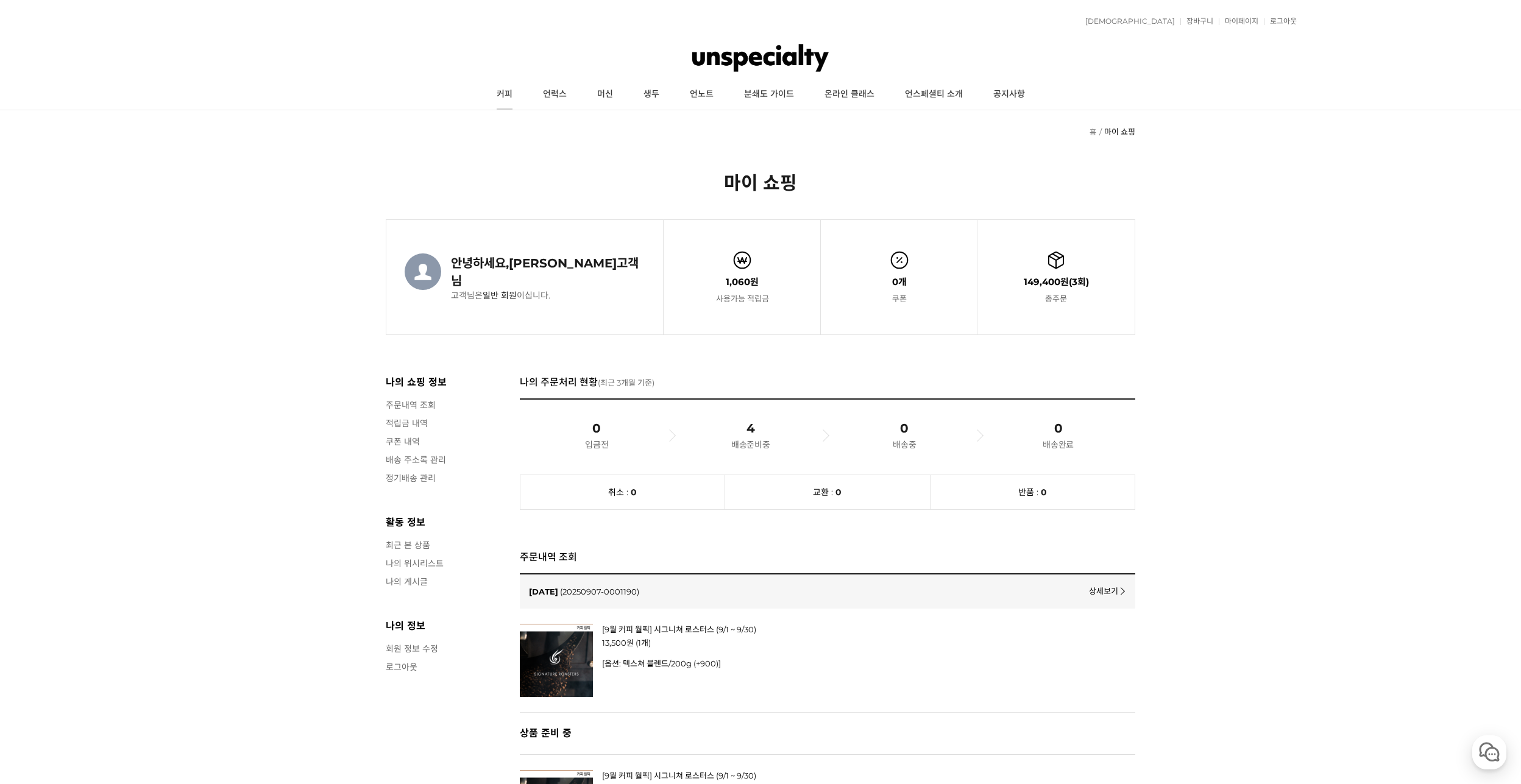
click at [504, 99] on link "커피" at bounding box center [504, 94] width 47 height 30
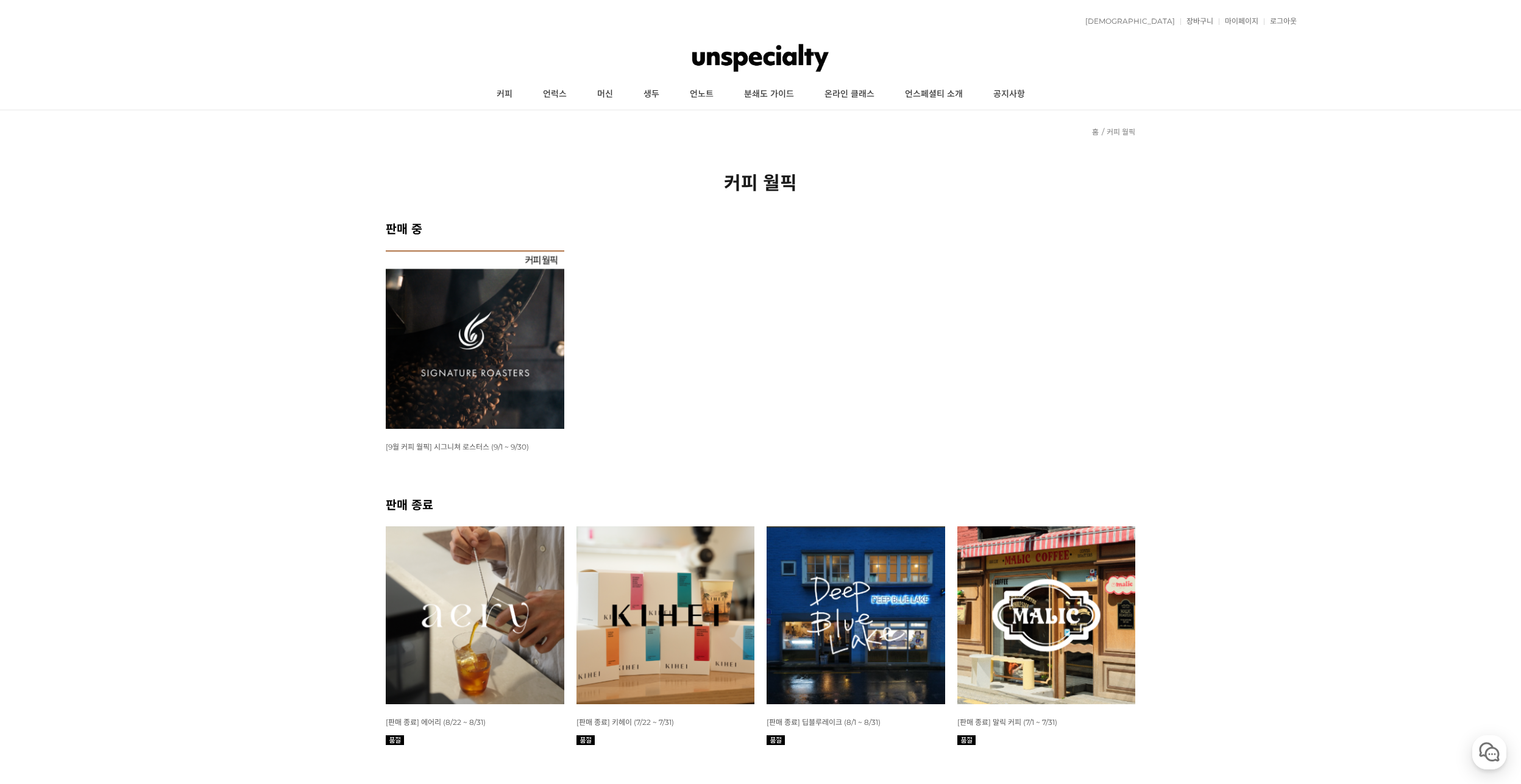
click at [553, 340] on img at bounding box center [475, 340] width 179 height 179
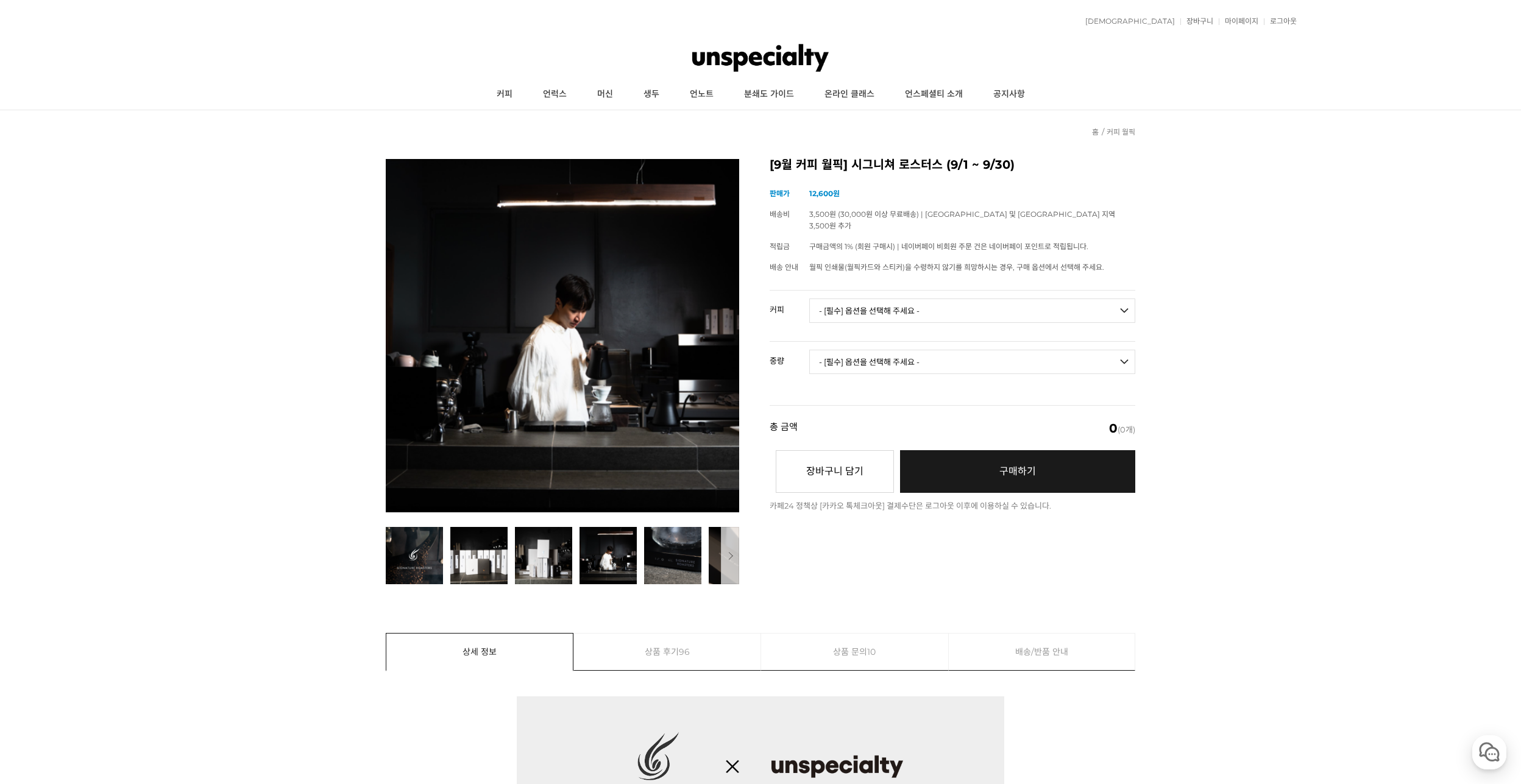
click at [874, 306] on select "- [필수] 옵션을 선택해 주세요 - ------------------- 언스페셜티 분쇄도 가이드 종이(주문 1건당 최대 1개 제공) 월픽 인…" at bounding box center [972, 311] width 326 height 24
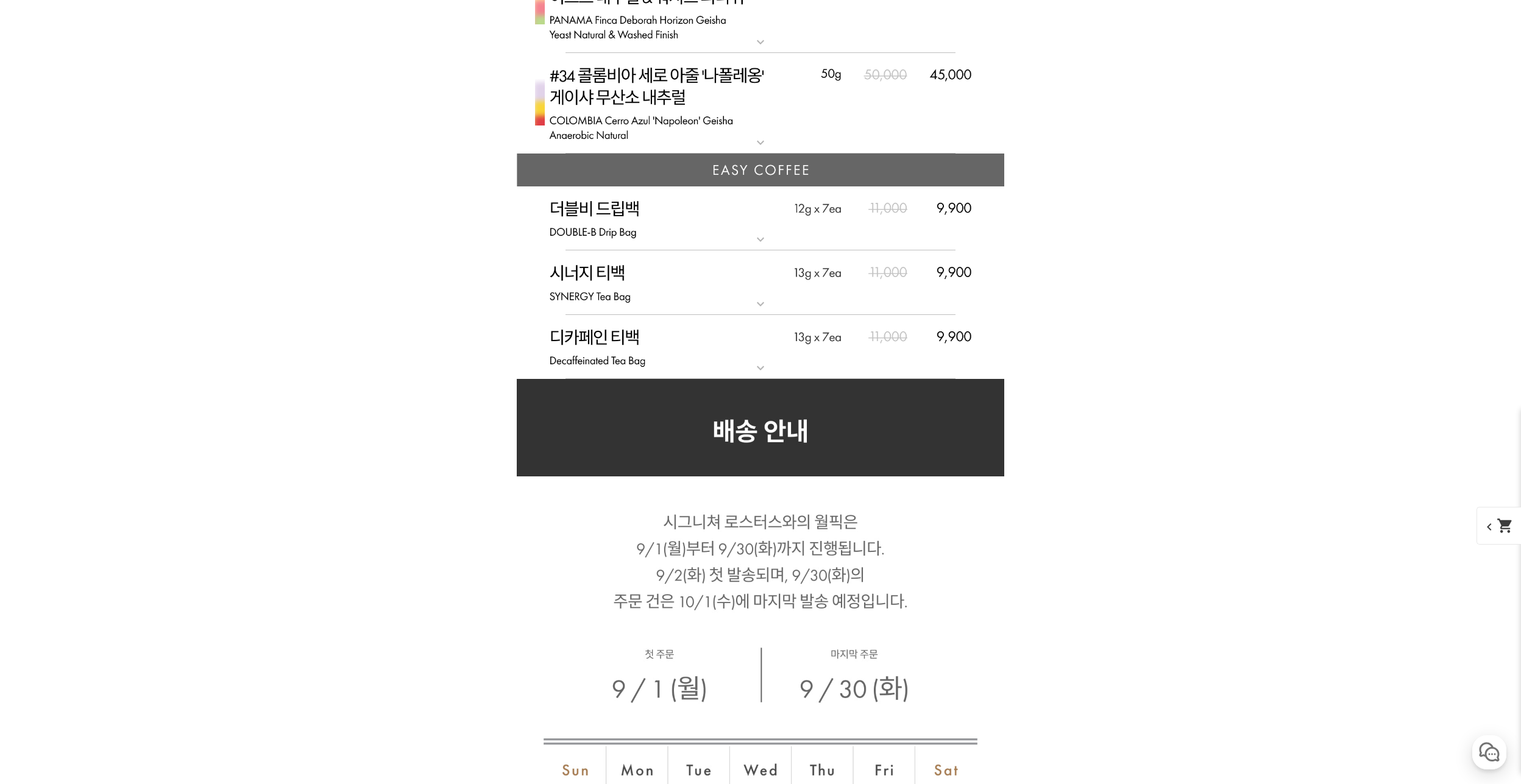
scroll to position [6396, 0]
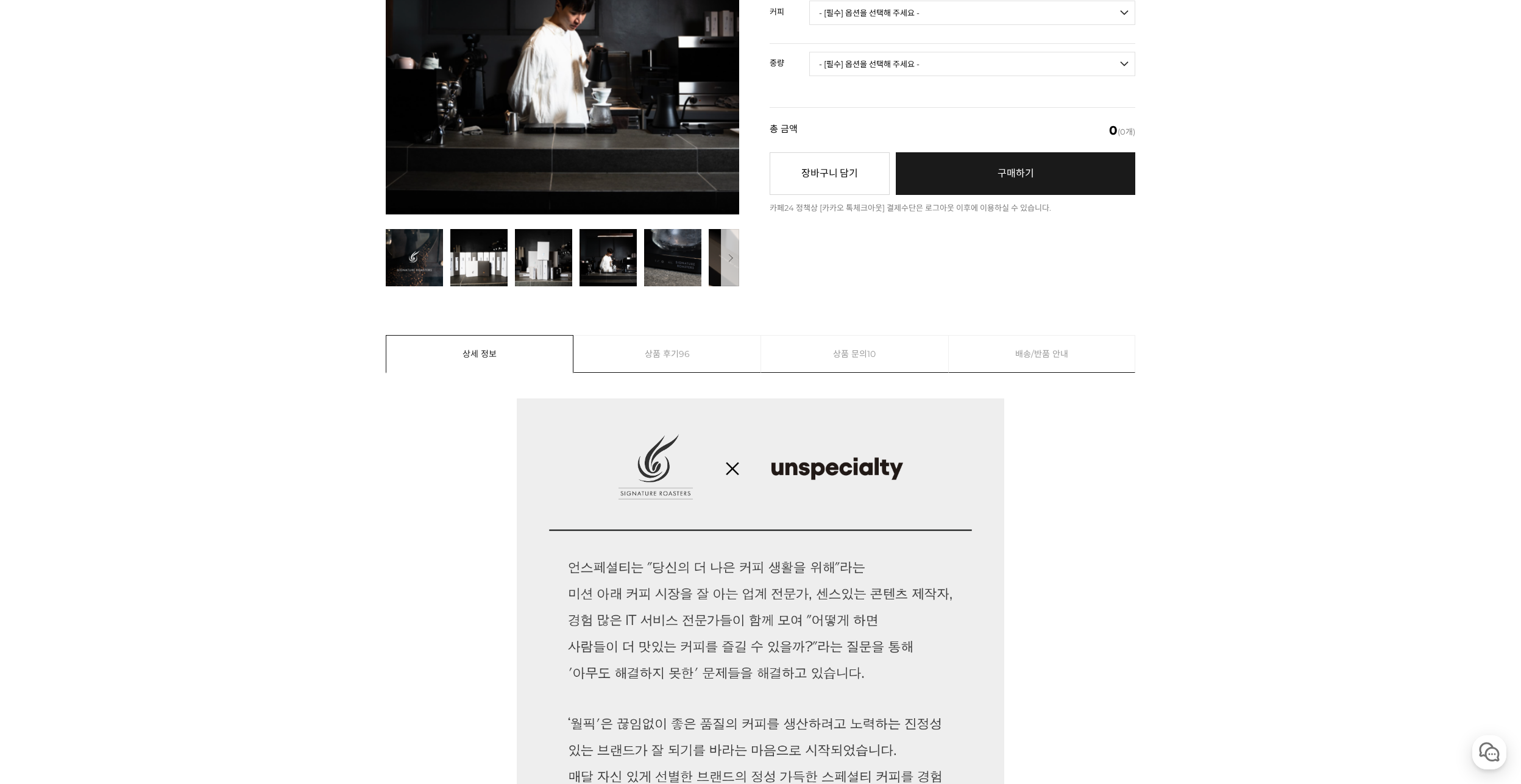
scroll to position [0, 0]
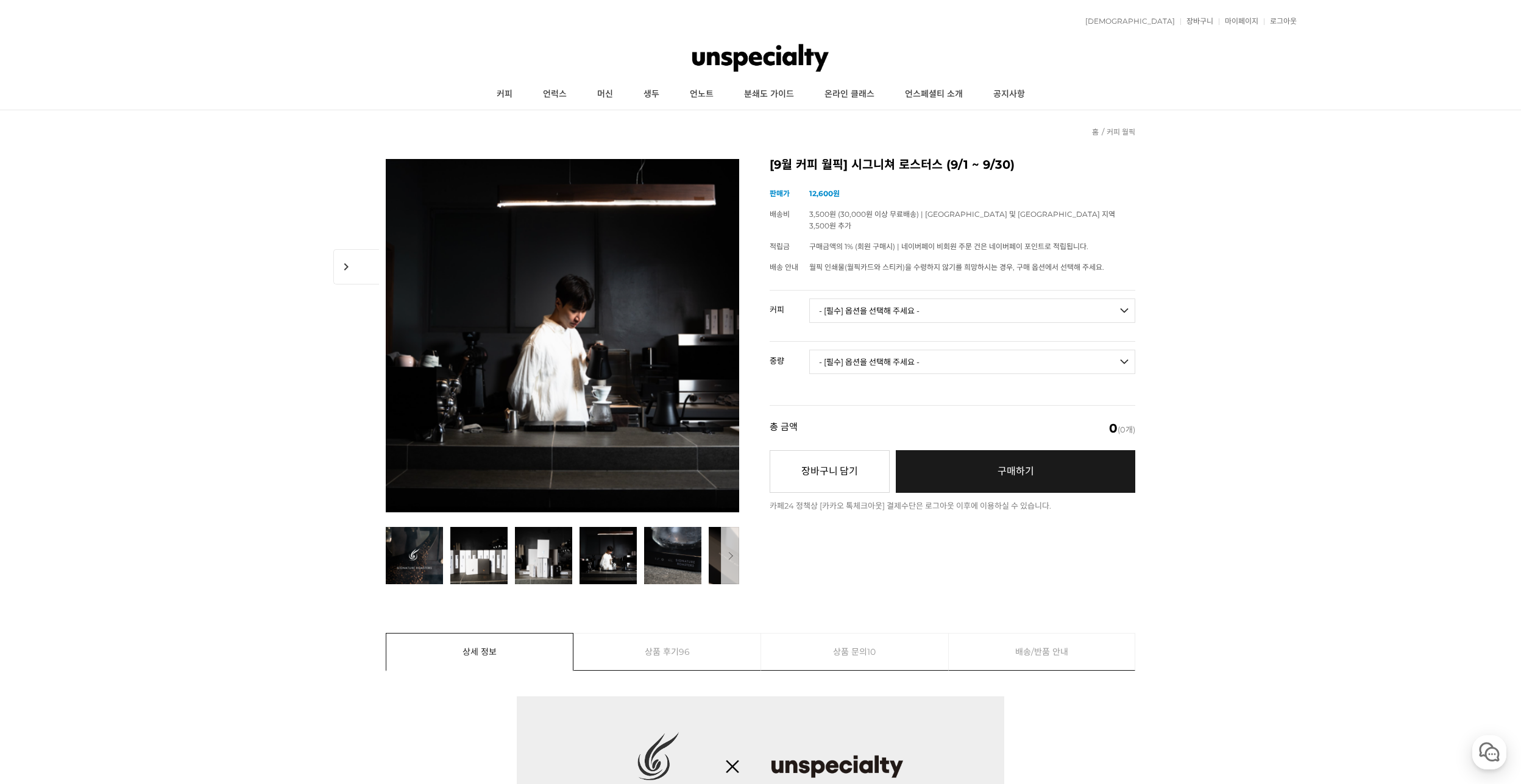
click at [989, 306] on select "- [필수] 옵션을 선택해 주세요 - ------------------- 언스페셜티 분쇄도 가이드 종이(주문 1건당 최대 1개 제공) 월픽 인…" at bounding box center [972, 311] width 326 height 24
click at [987, 305] on select "- [필수] 옵션을 선택해 주세요 - ------------------- 언스페셜티 분쇄도 가이드 종이(주문 1건당 최대 1개 제공) 월픽 인…" at bounding box center [972, 311] width 326 height 24
click at [1028, 301] on select "- [필수] 옵션을 선택해 주세요 - ------------------- 언스페셜티 분쇄도 가이드 종이(주문 1건당 최대 1개 제공) 월픽 인…" at bounding box center [972, 311] width 326 height 24
select select "트로피컬리 - 망고 트로피컬 (언스페셜티 블렌드)"
click at [810, 299] on select "- [필수] 옵션을 선택해 주세요 - ------------------- 언스페셜티 분쇄도 가이드 종이(주문 1건당 최대 1개 제공) 월픽 인…" at bounding box center [972, 311] width 326 height 24
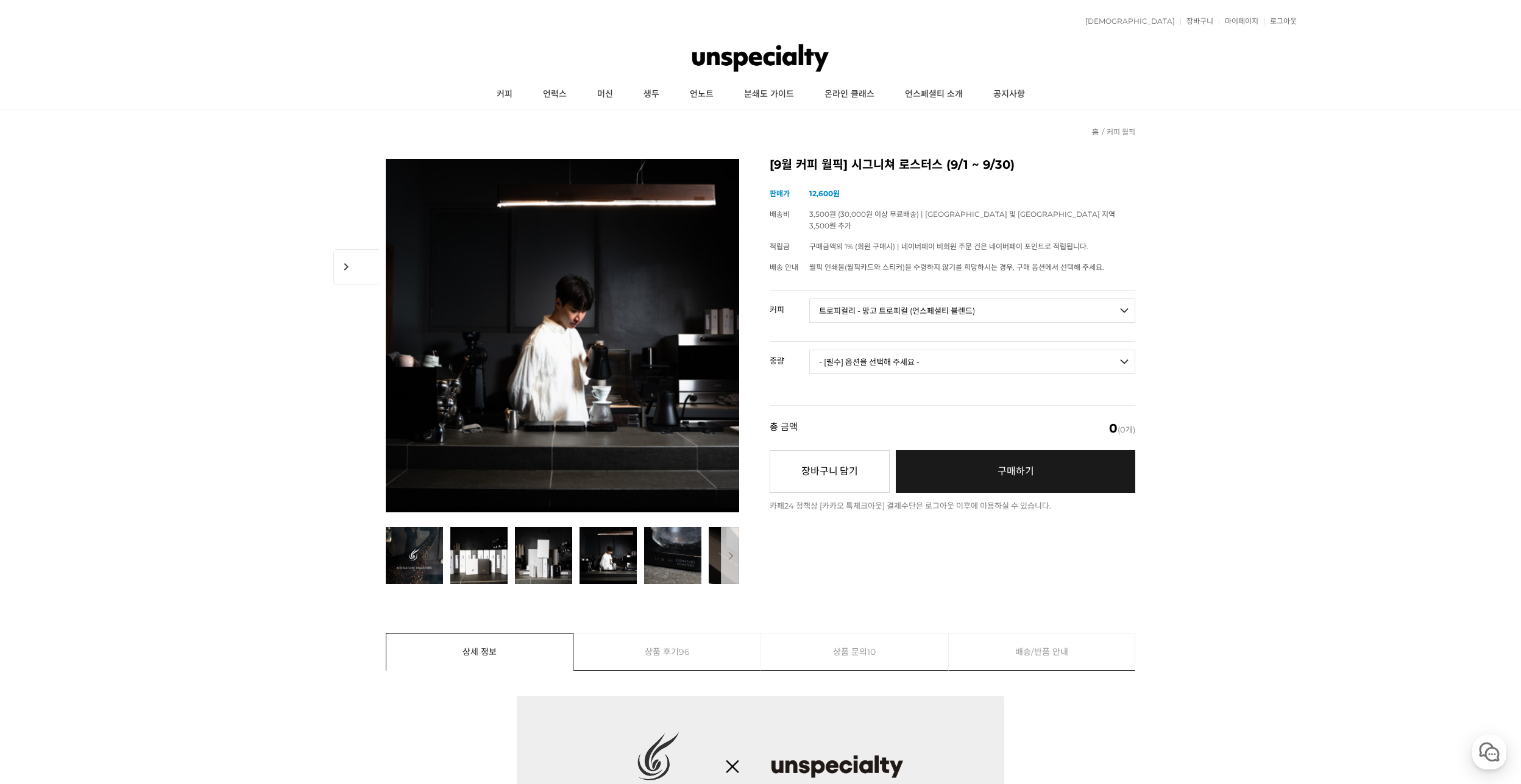
click at [956, 350] on select "- [필수] 옵션을 선택해 주세요 - ------------------- 200g" at bounding box center [972, 362] width 326 height 24
select select "200g"
click at [810, 350] on select "- [필수] 옵션을 선택해 주세요 - ------------------- 200g" at bounding box center [972, 362] width 326 height 24
select select "*"
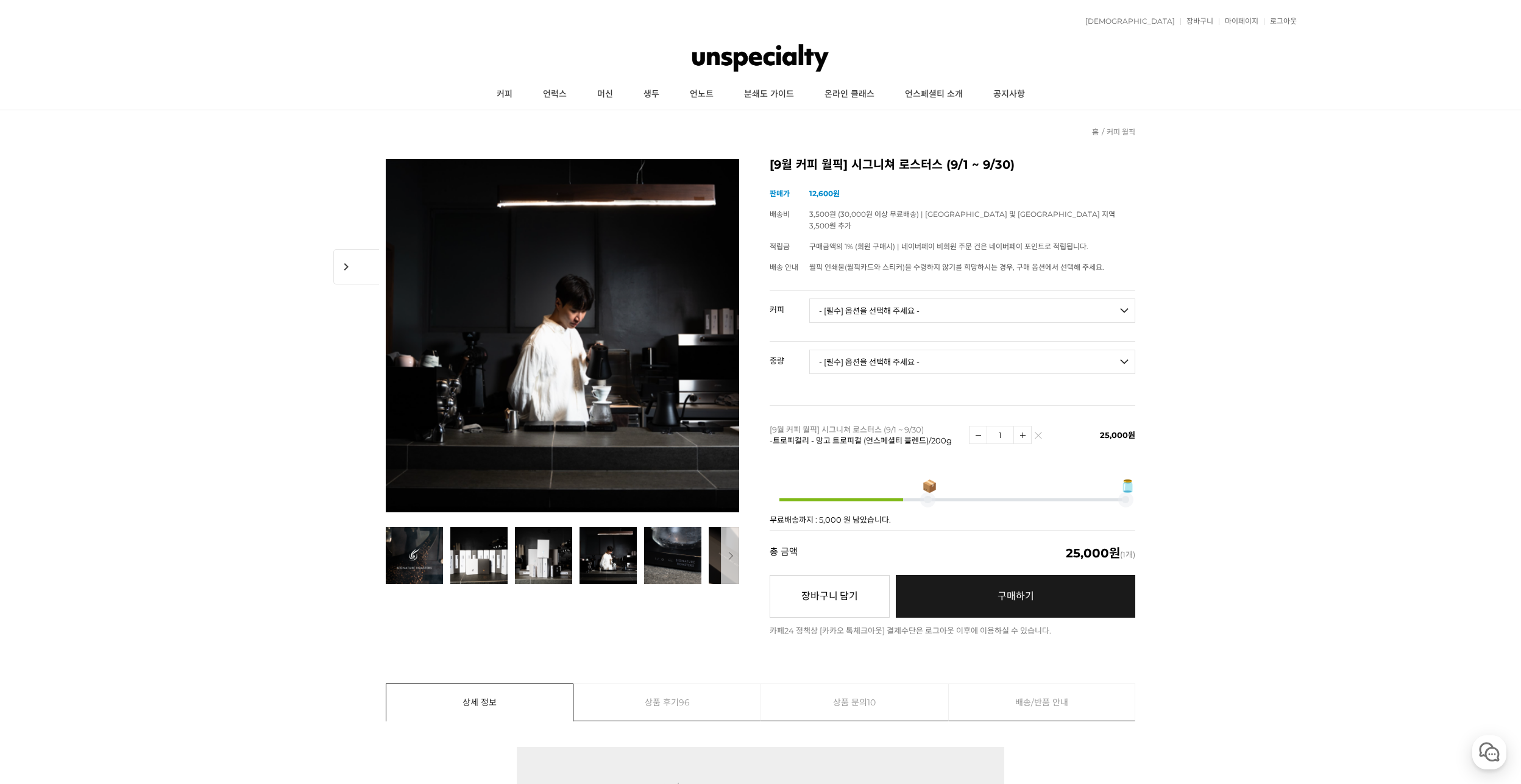
click at [1023, 427] on img at bounding box center [1022, 434] width 17 height 17
type input "2"
click at [755, 54] on img at bounding box center [760, 57] width 137 height 37
